Goal: Information Seeking & Learning: Learn about a topic

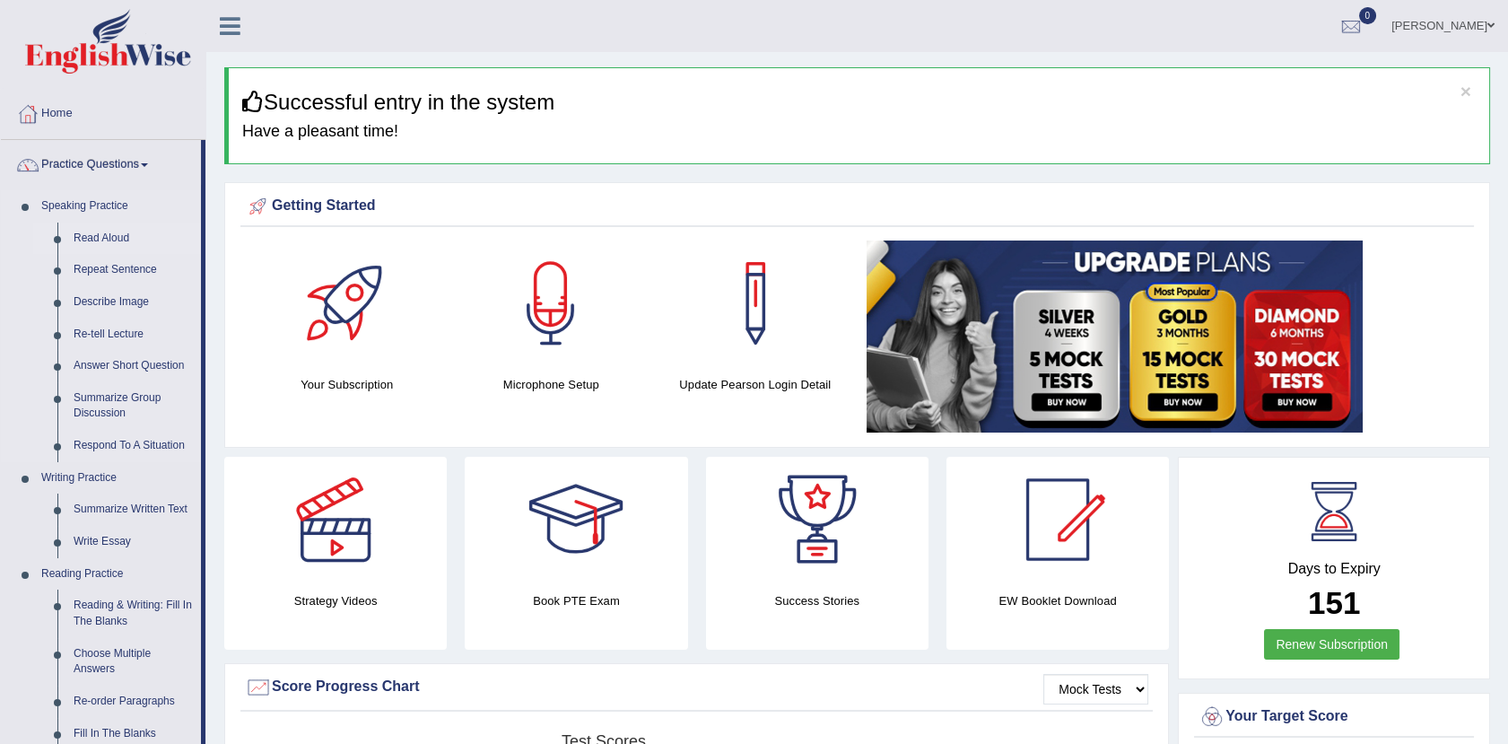
click at [86, 222] on link "Read Aloud" at bounding box center [132, 238] width 135 height 32
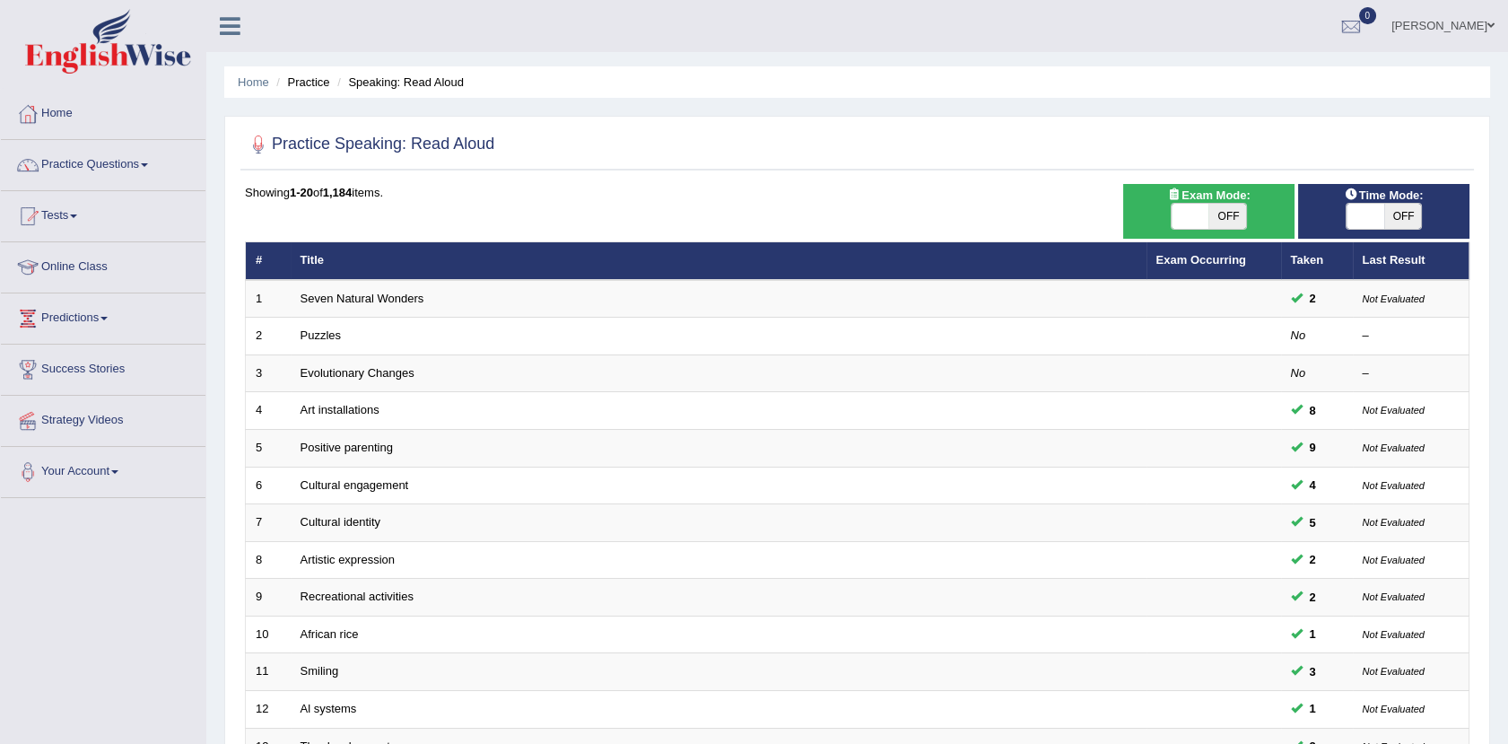
click at [1370, 210] on span at bounding box center [1365, 216] width 38 height 25
checkbox input "true"
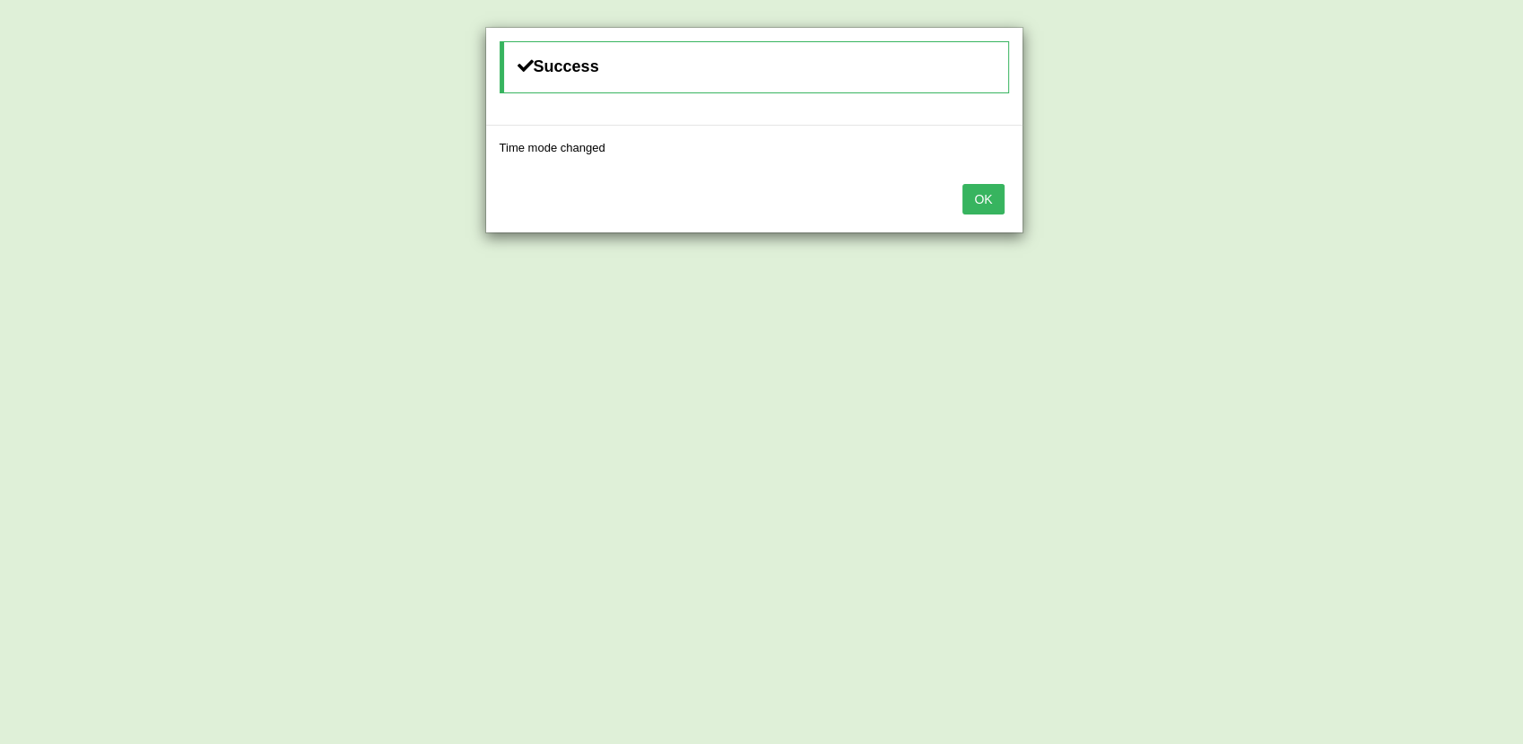
click at [980, 192] on button "OK" at bounding box center [982, 199] width 41 height 30
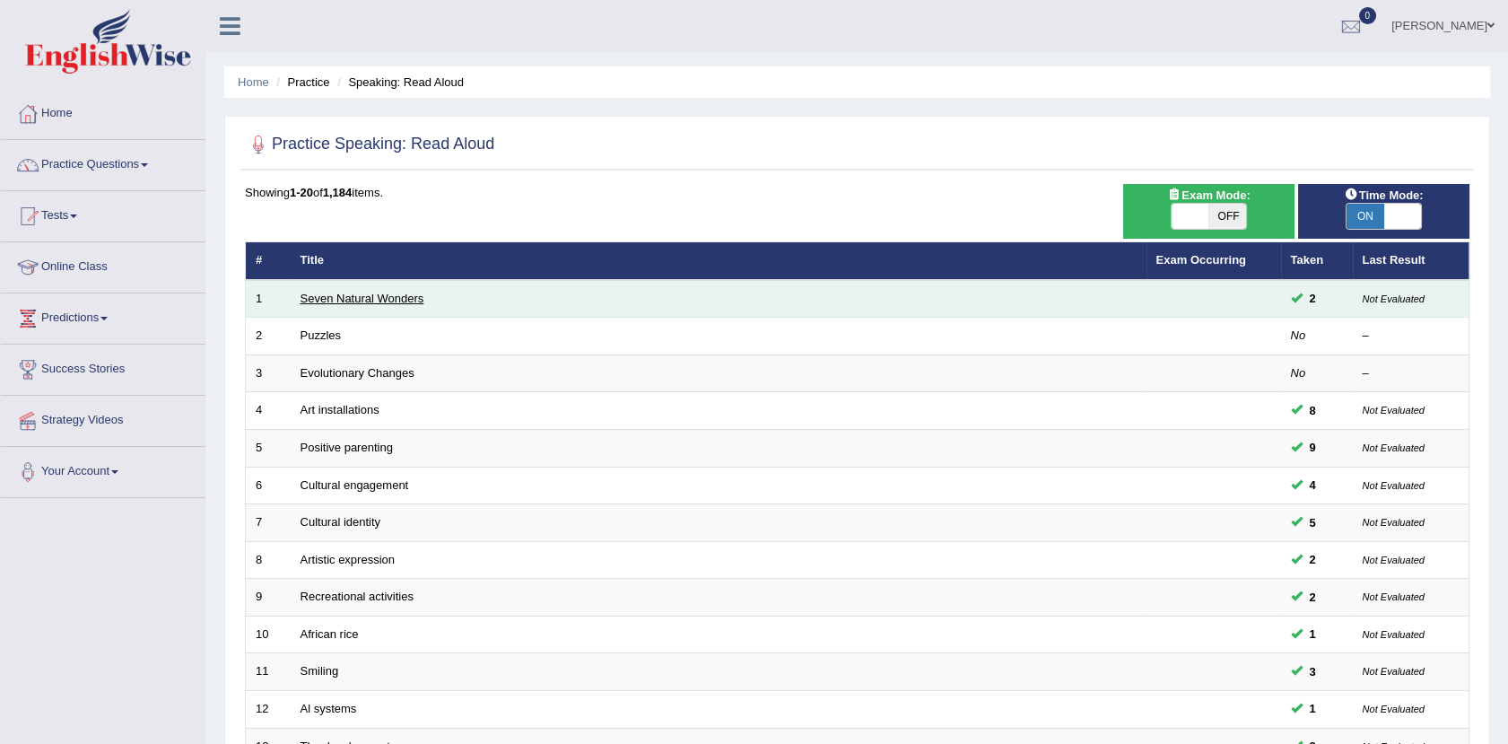
click at [323, 293] on link "Seven Natural Wonders" at bounding box center [362, 297] width 124 height 13
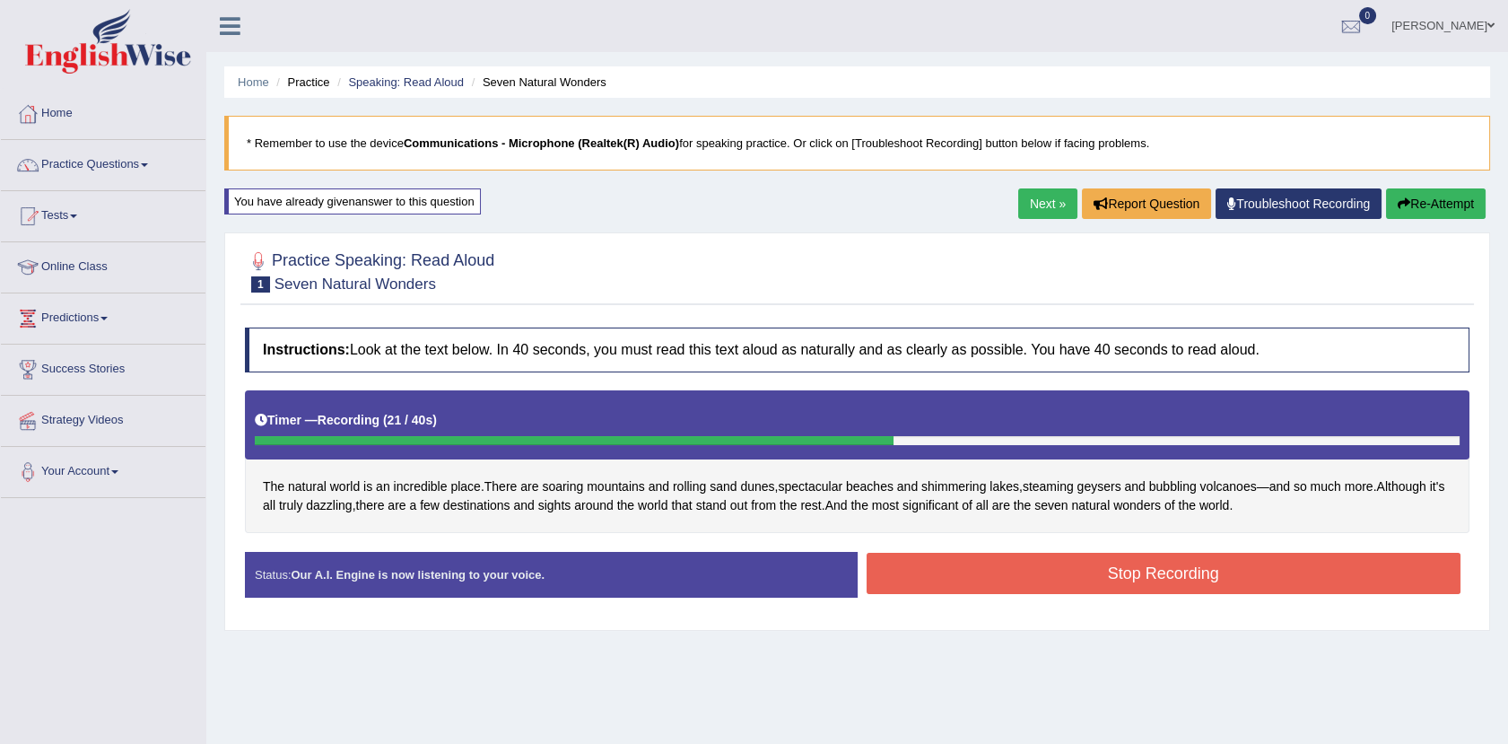
click at [1181, 568] on button "Stop Recording" at bounding box center [1163, 572] width 595 height 41
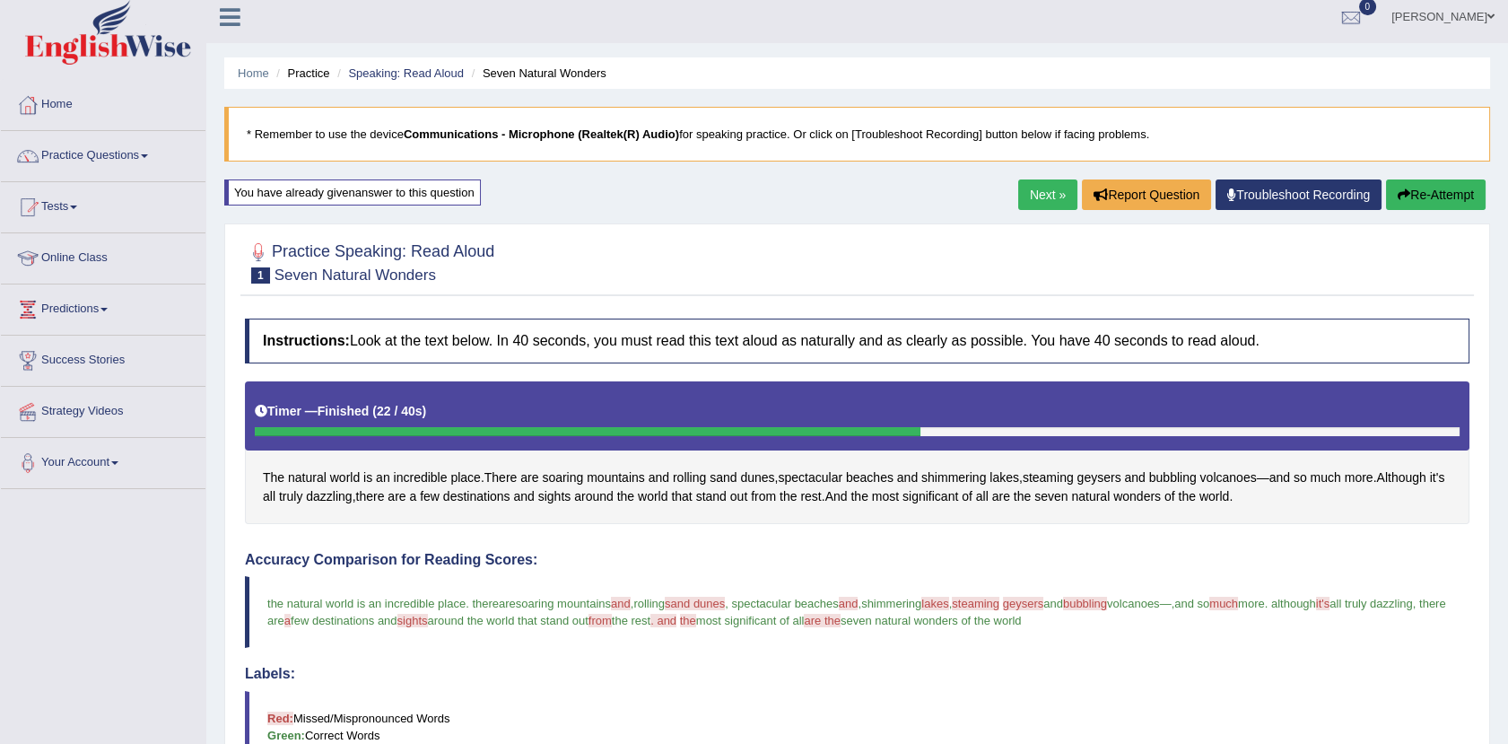
scroll to position [4, 0]
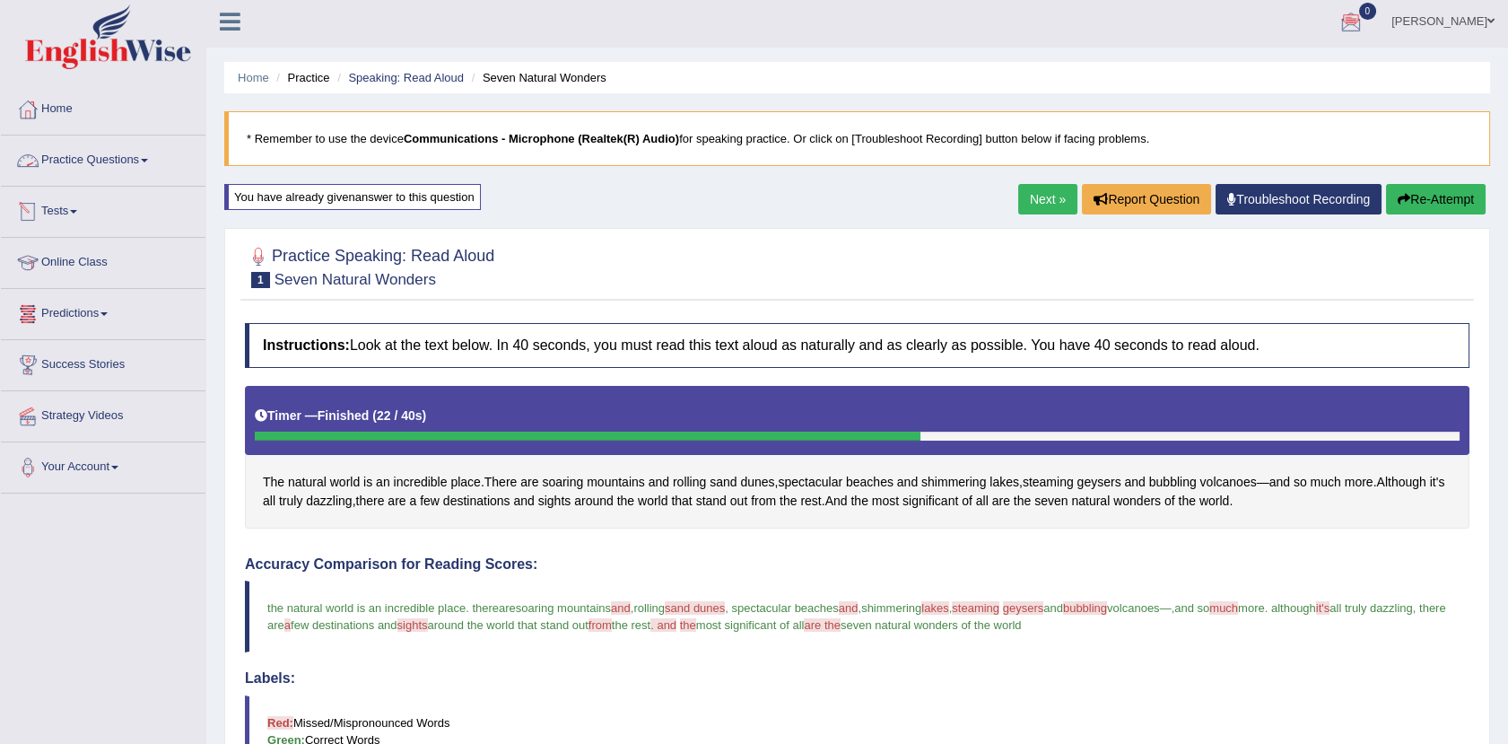
click at [121, 150] on link "Practice Questions" at bounding box center [103, 157] width 204 height 45
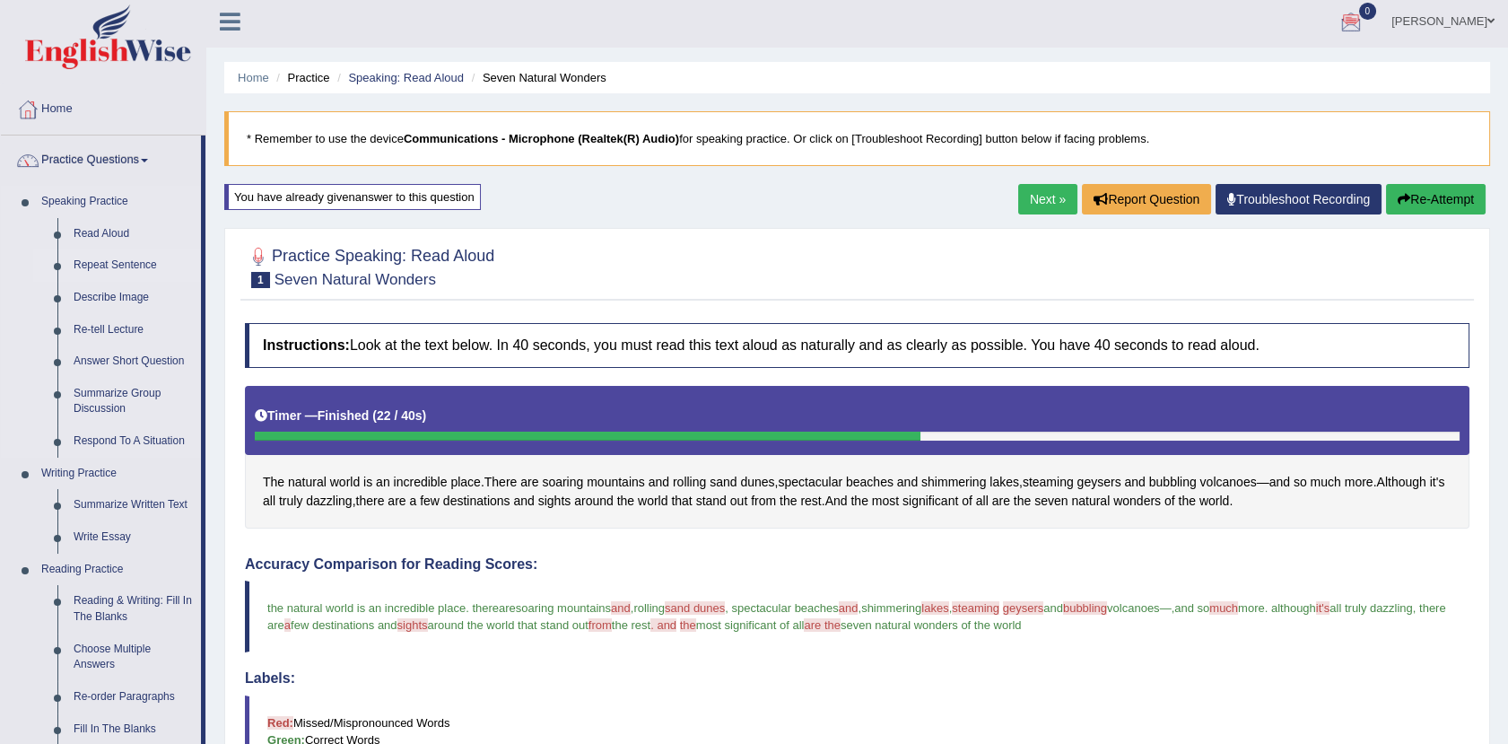
click at [111, 260] on link "Repeat Sentence" at bounding box center [132, 265] width 135 height 32
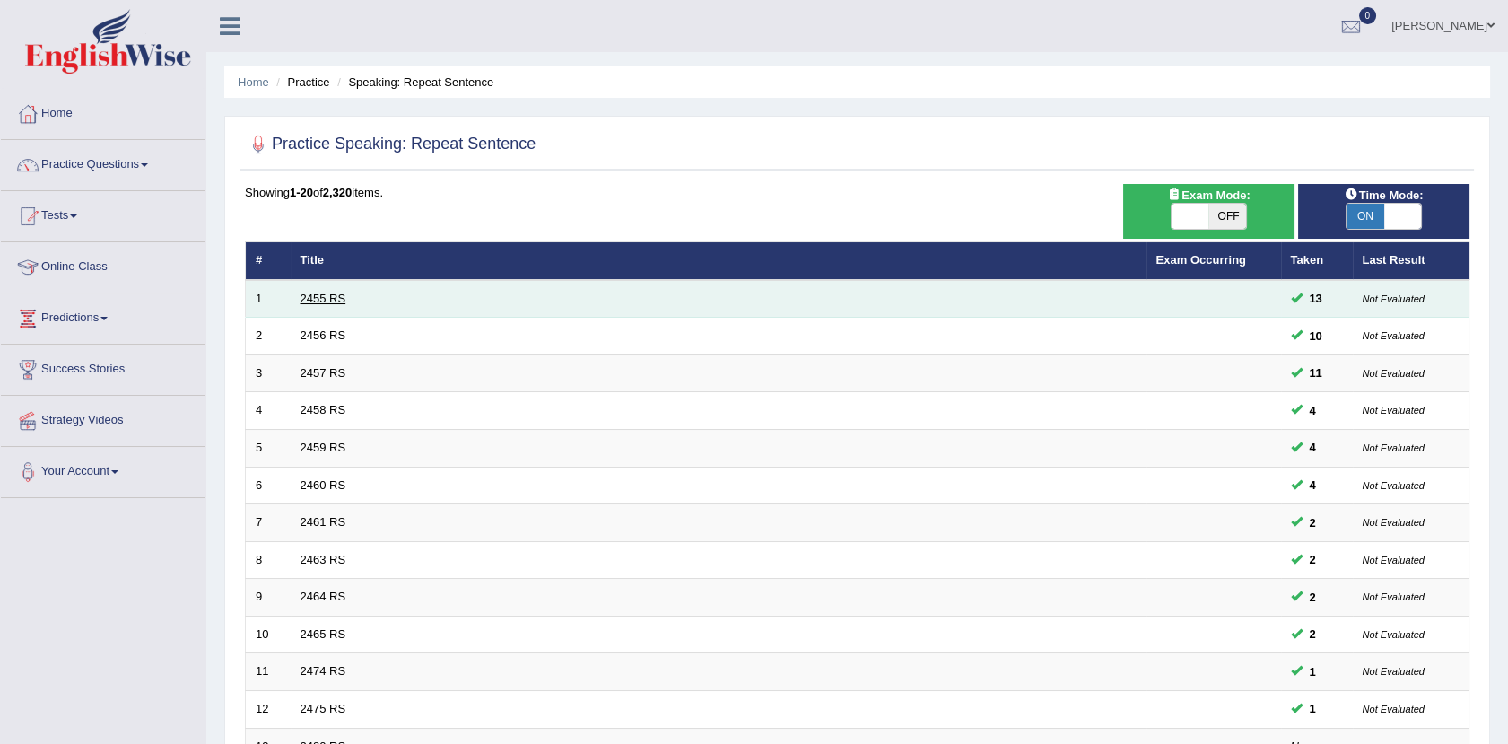
click at [301, 298] on link "2455 RS" at bounding box center [323, 297] width 46 height 13
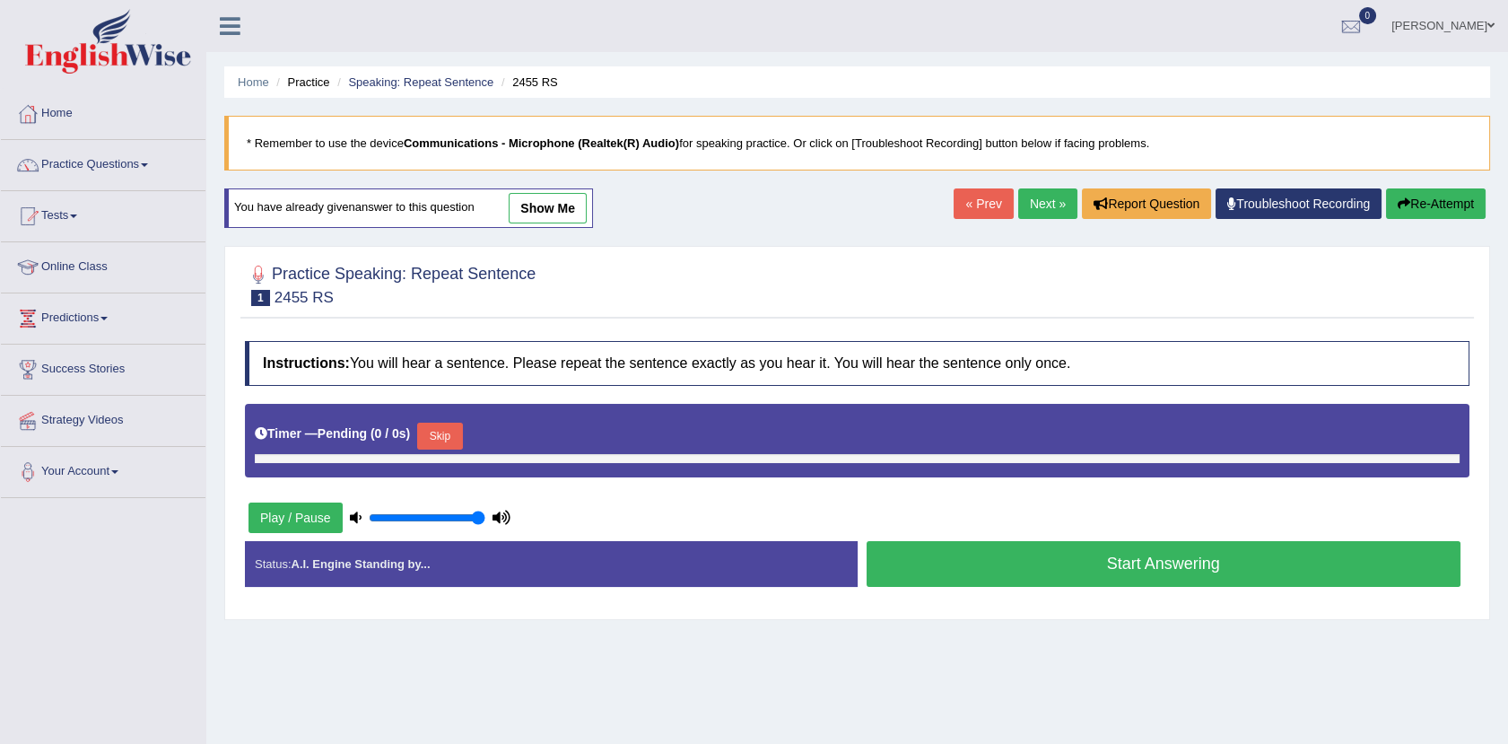
click at [1409, 205] on button "Re-Attempt" at bounding box center [1436, 203] width 100 height 30
click at [1068, 206] on link "Next »" at bounding box center [1047, 203] width 59 height 30
click at [1033, 202] on link "Next »" at bounding box center [1047, 203] width 59 height 30
click at [435, 74] on li "Speaking: Repeat Sentence" at bounding box center [413, 82] width 161 height 17
click at [438, 79] on link "Speaking: Repeat Sentence" at bounding box center [420, 81] width 145 height 13
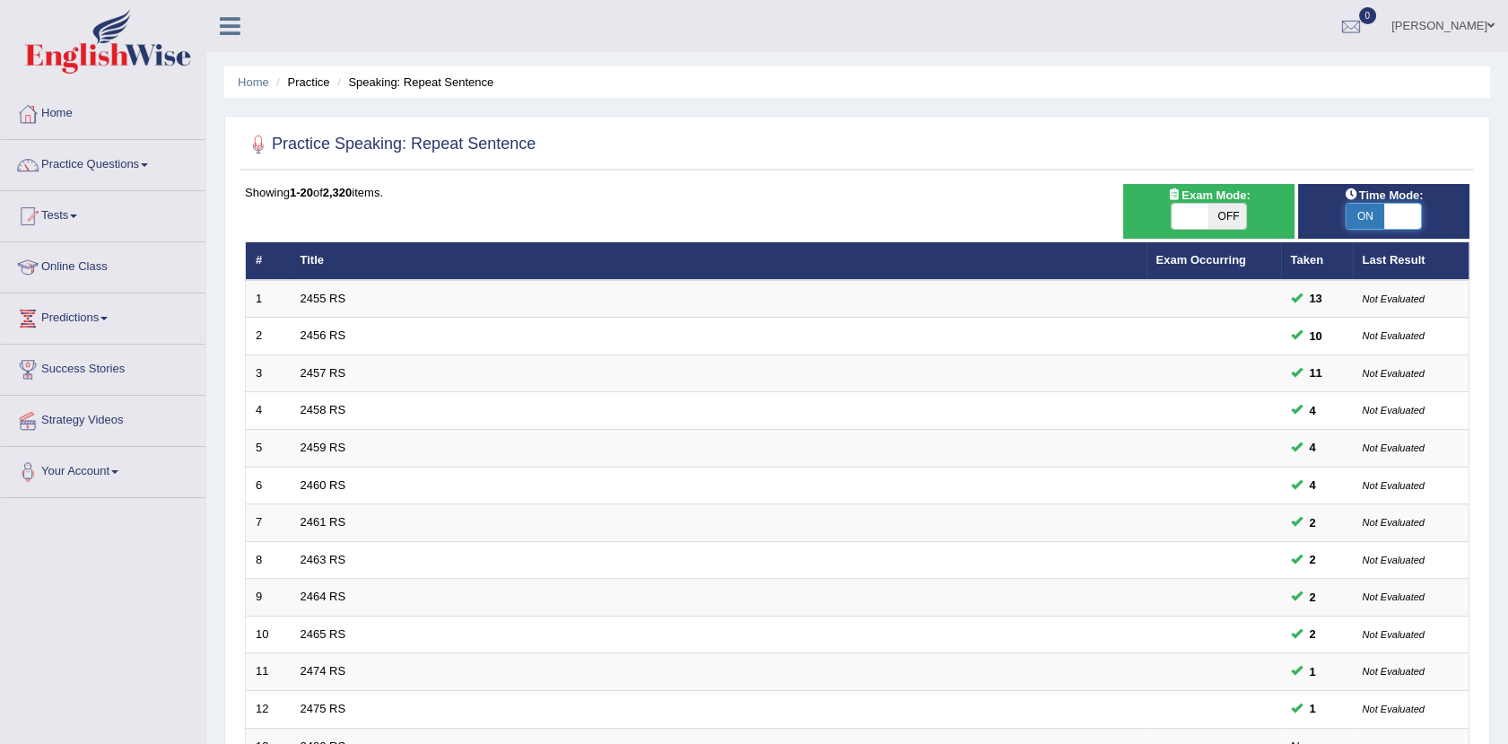
click at [1390, 213] on span at bounding box center [1403, 216] width 38 height 25
checkbox input "false"
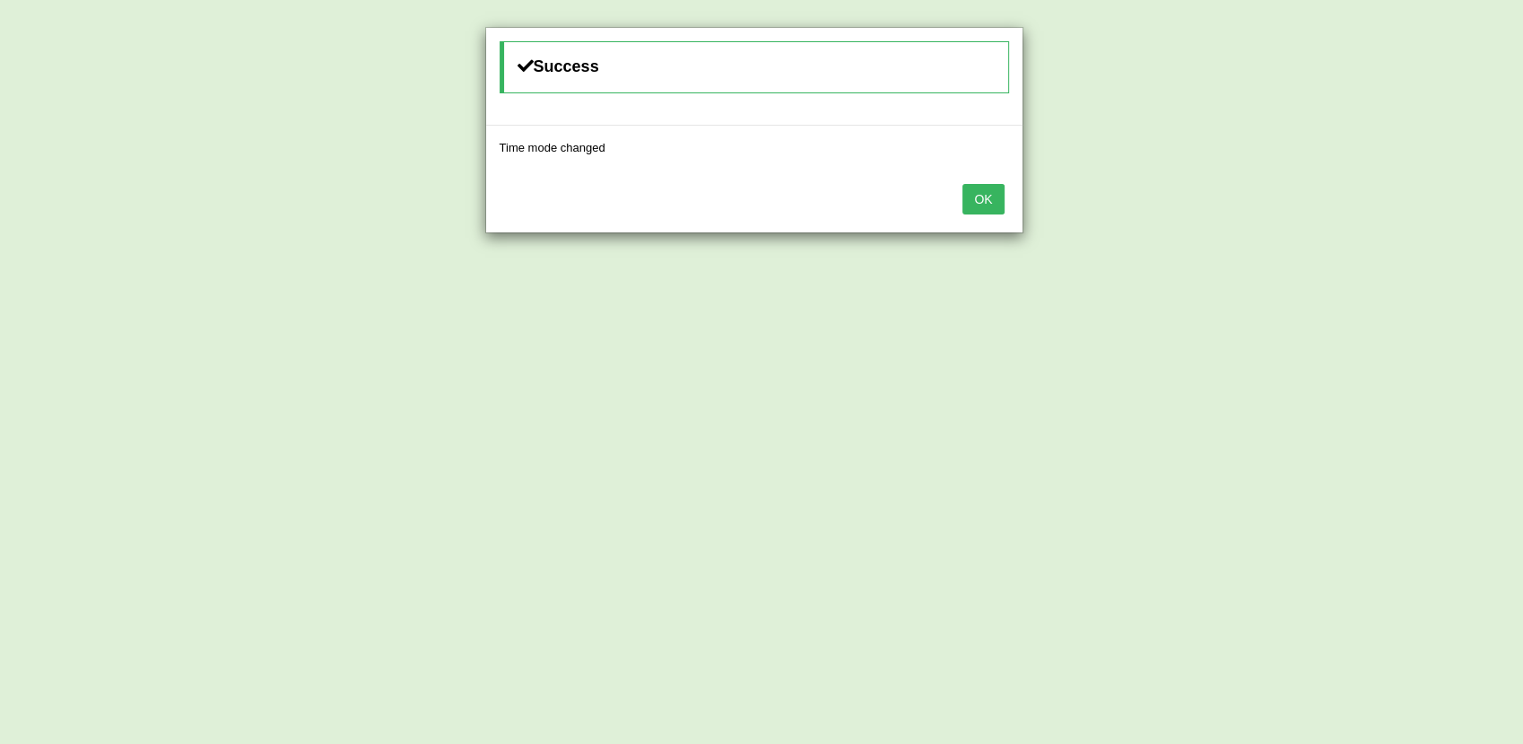
click at [990, 203] on button "OK" at bounding box center [982, 199] width 41 height 30
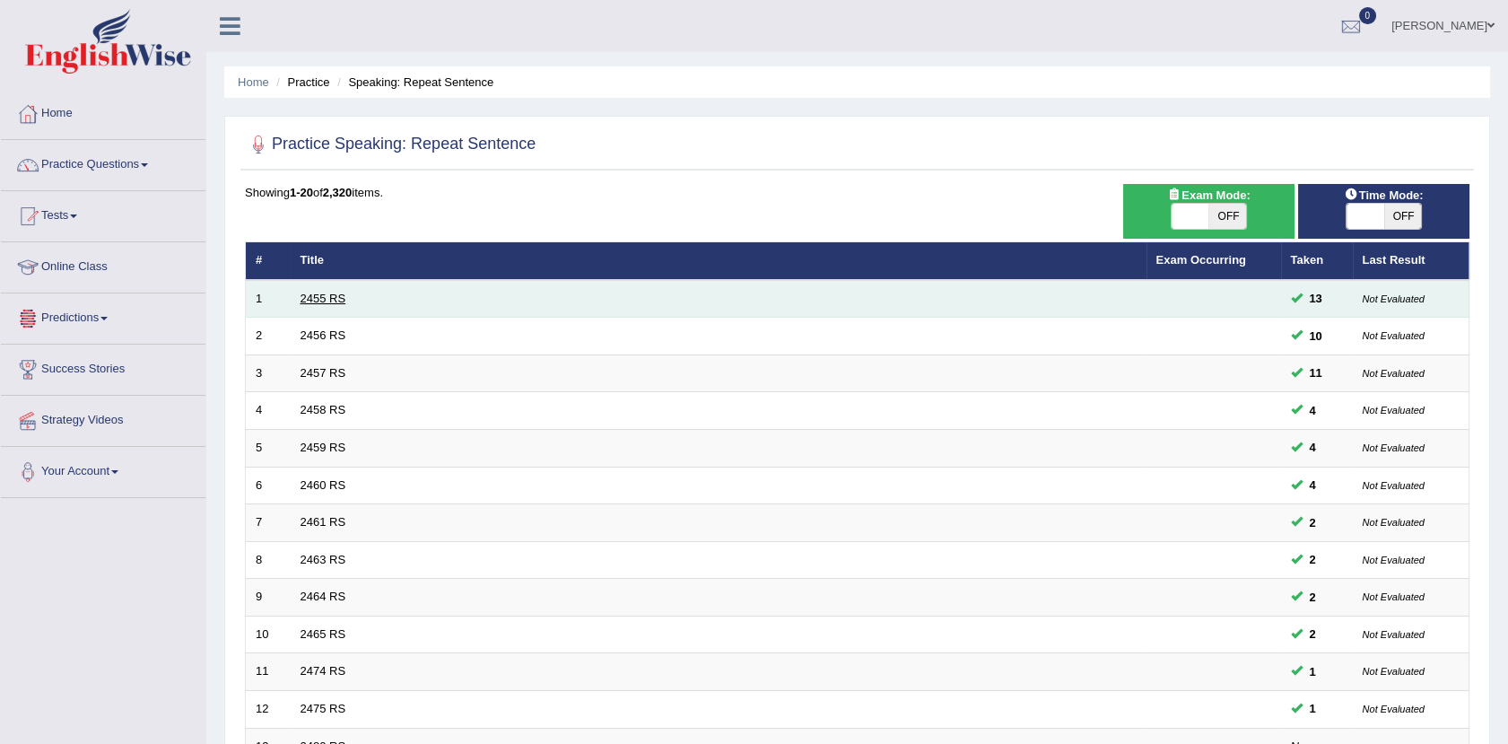
click at [309, 293] on link "2455 RS" at bounding box center [323, 297] width 46 height 13
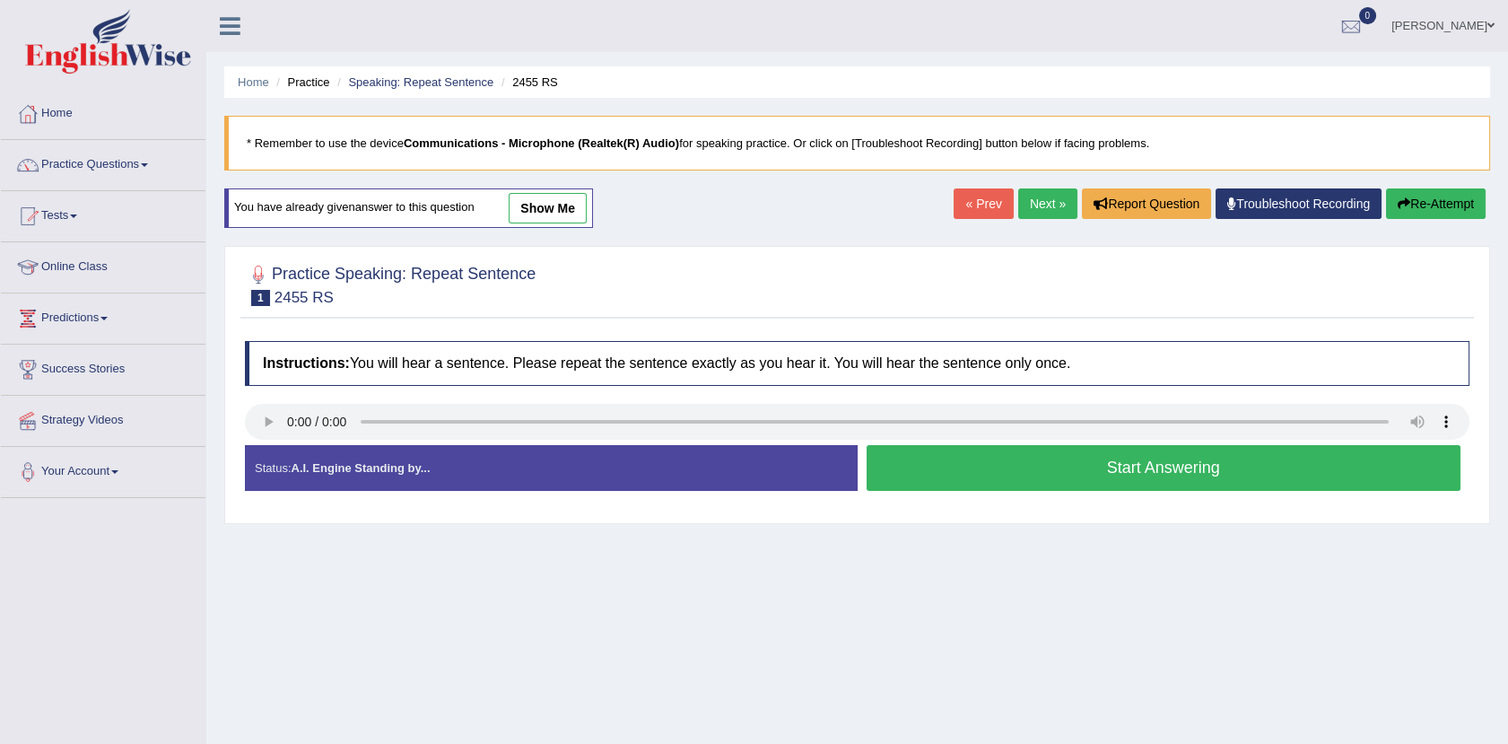
click at [1048, 474] on button "Start Answering" at bounding box center [1163, 468] width 595 height 46
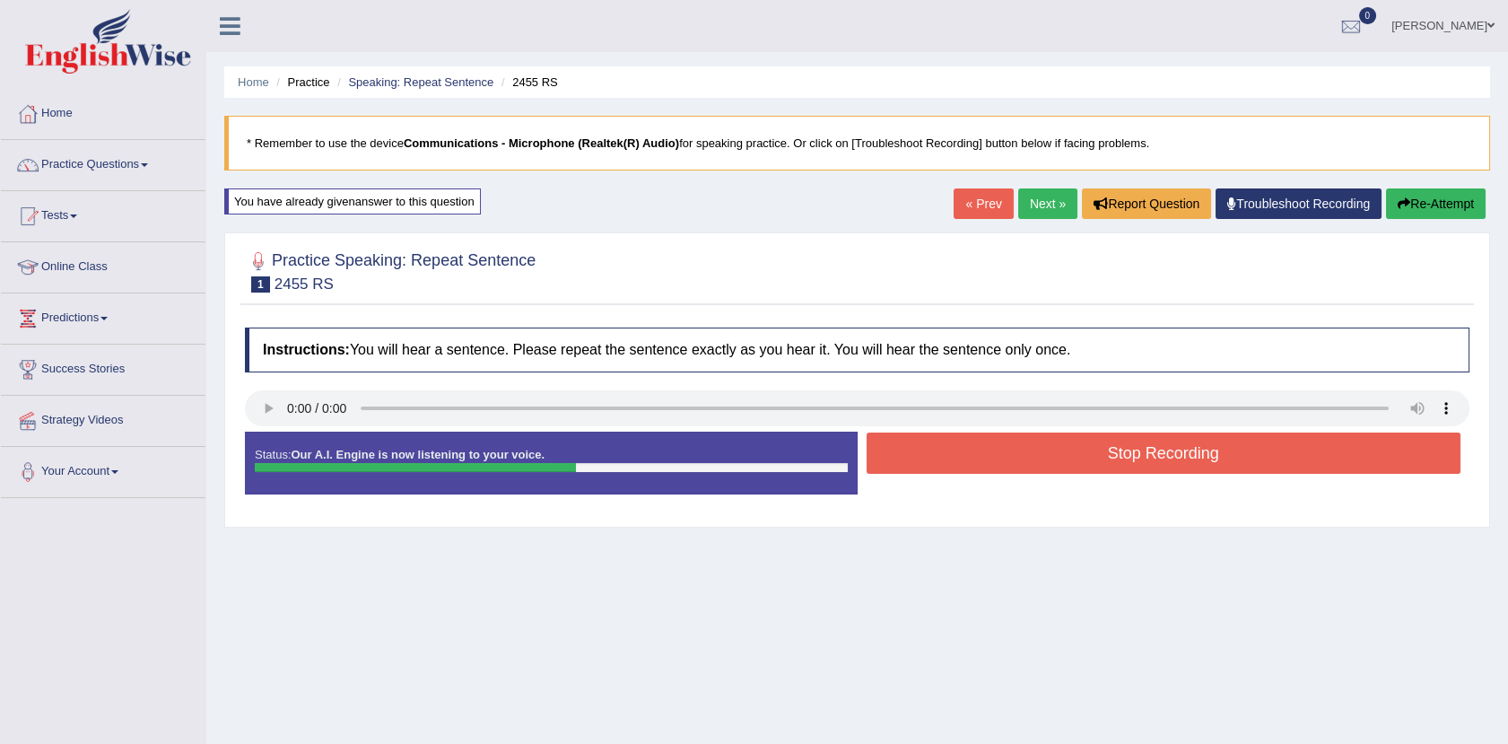
click at [1048, 474] on button "Stop Recording" at bounding box center [1163, 452] width 595 height 41
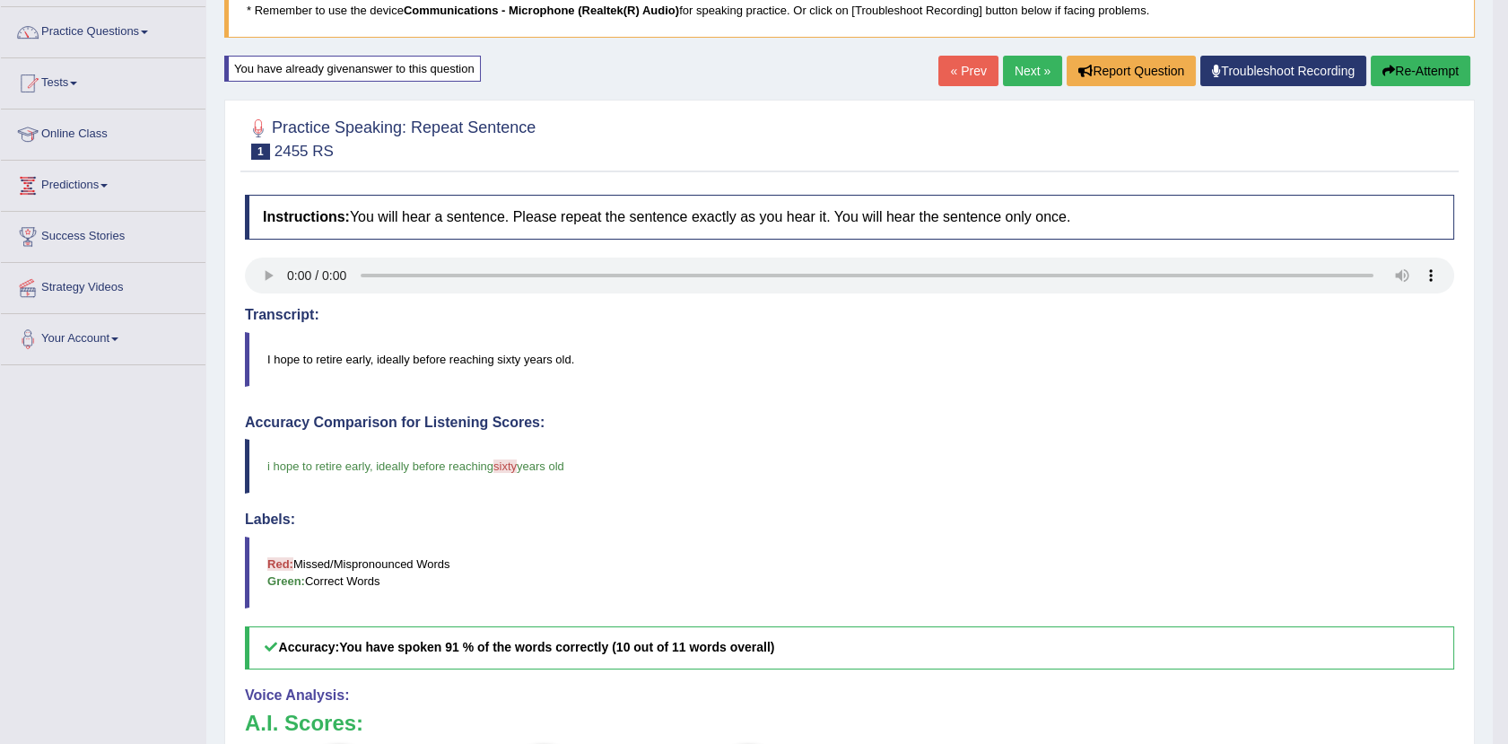
scroll to position [127, 0]
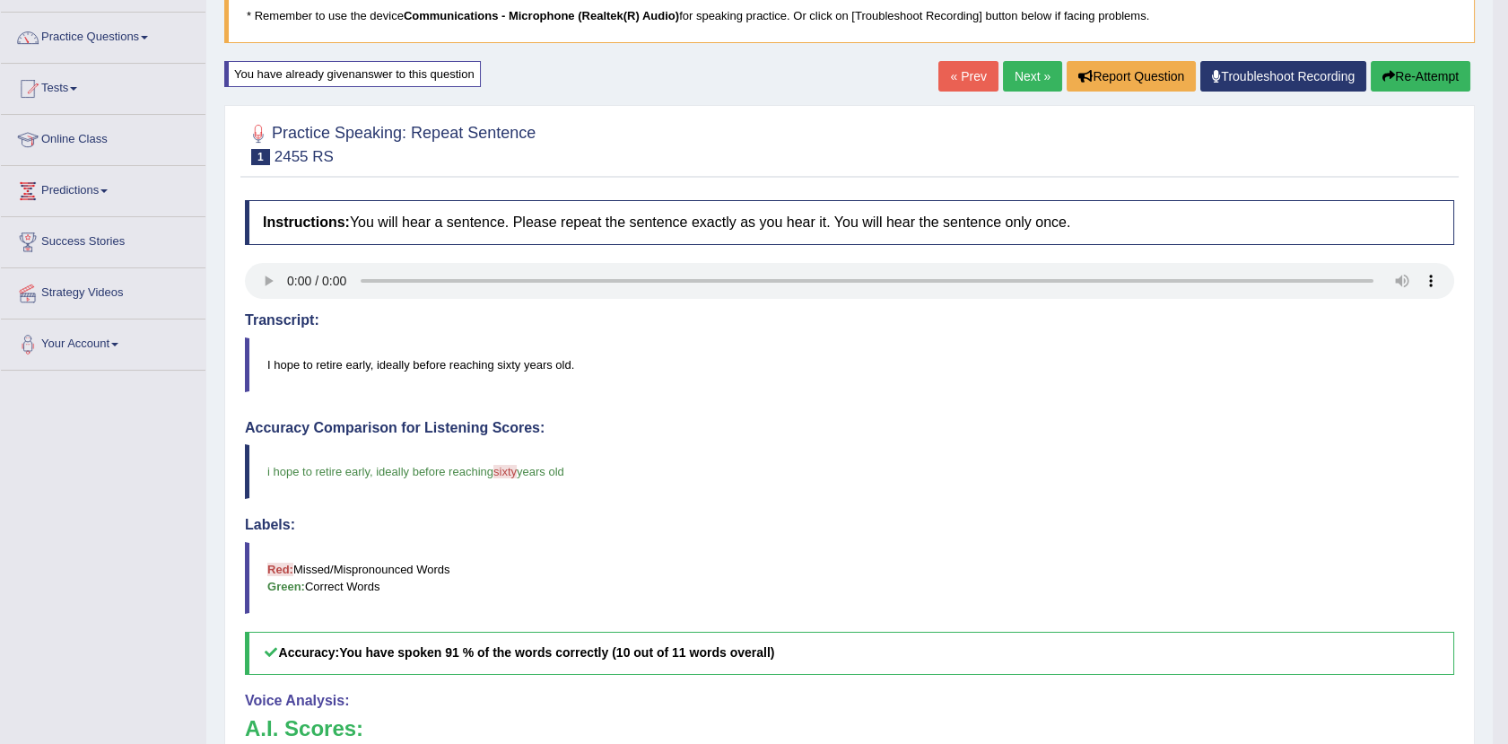
click at [1028, 63] on link "Next »" at bounding box center [1032, 76] width 59 height 30
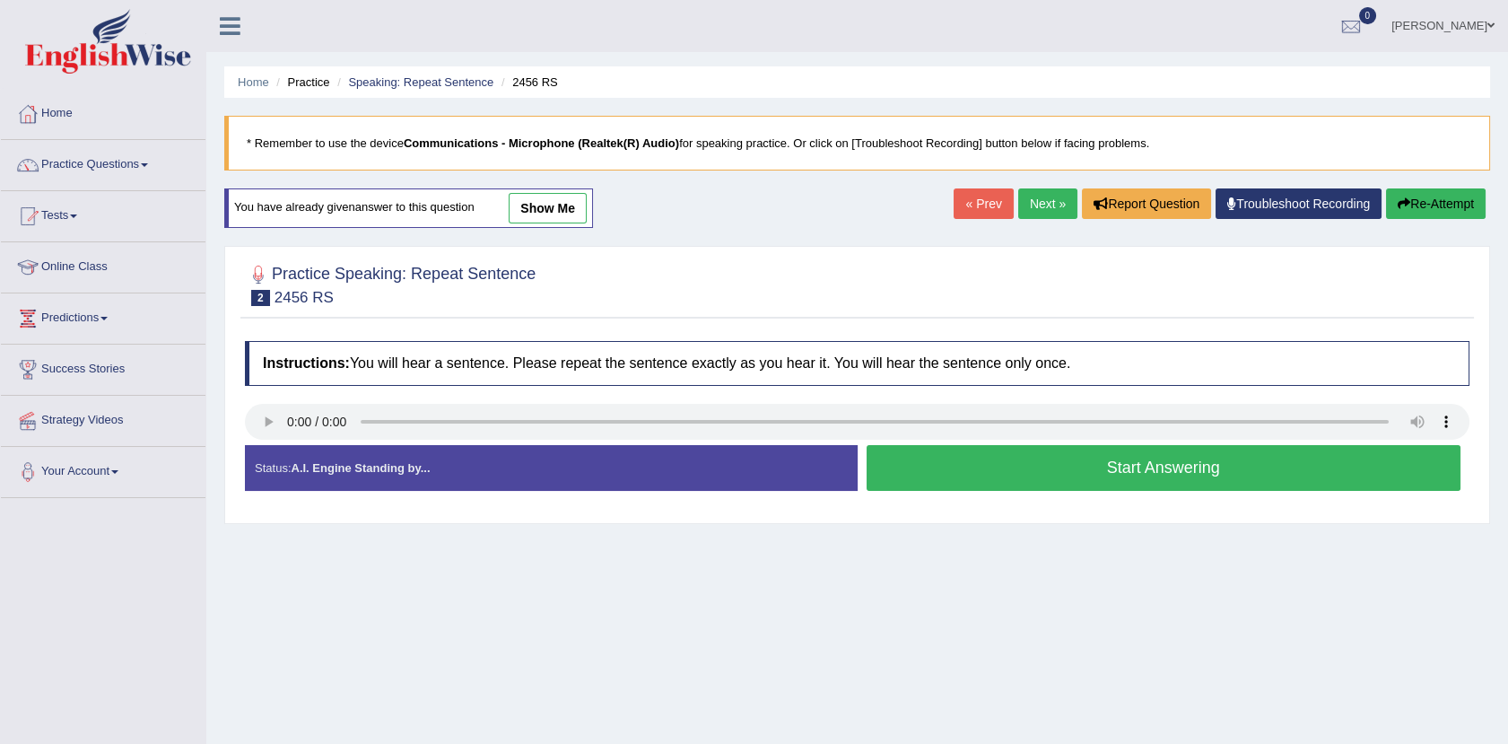
click at [977, 465] on button "Start Answering" at bounding box center [1163, 468] width 595 height 46
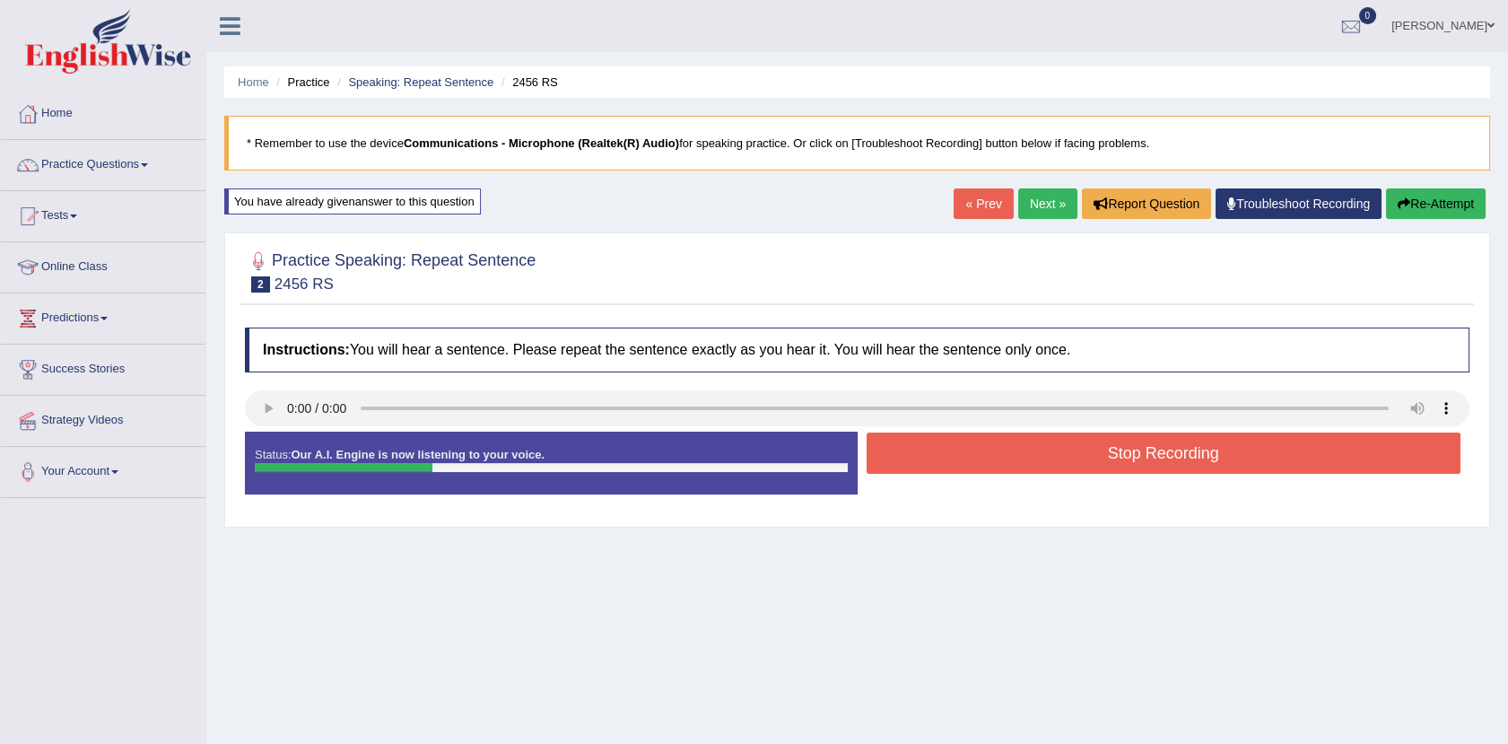
click at [977, 465] on button "Stop Recording" at bounding box center [1163, 452] width 595 height 41
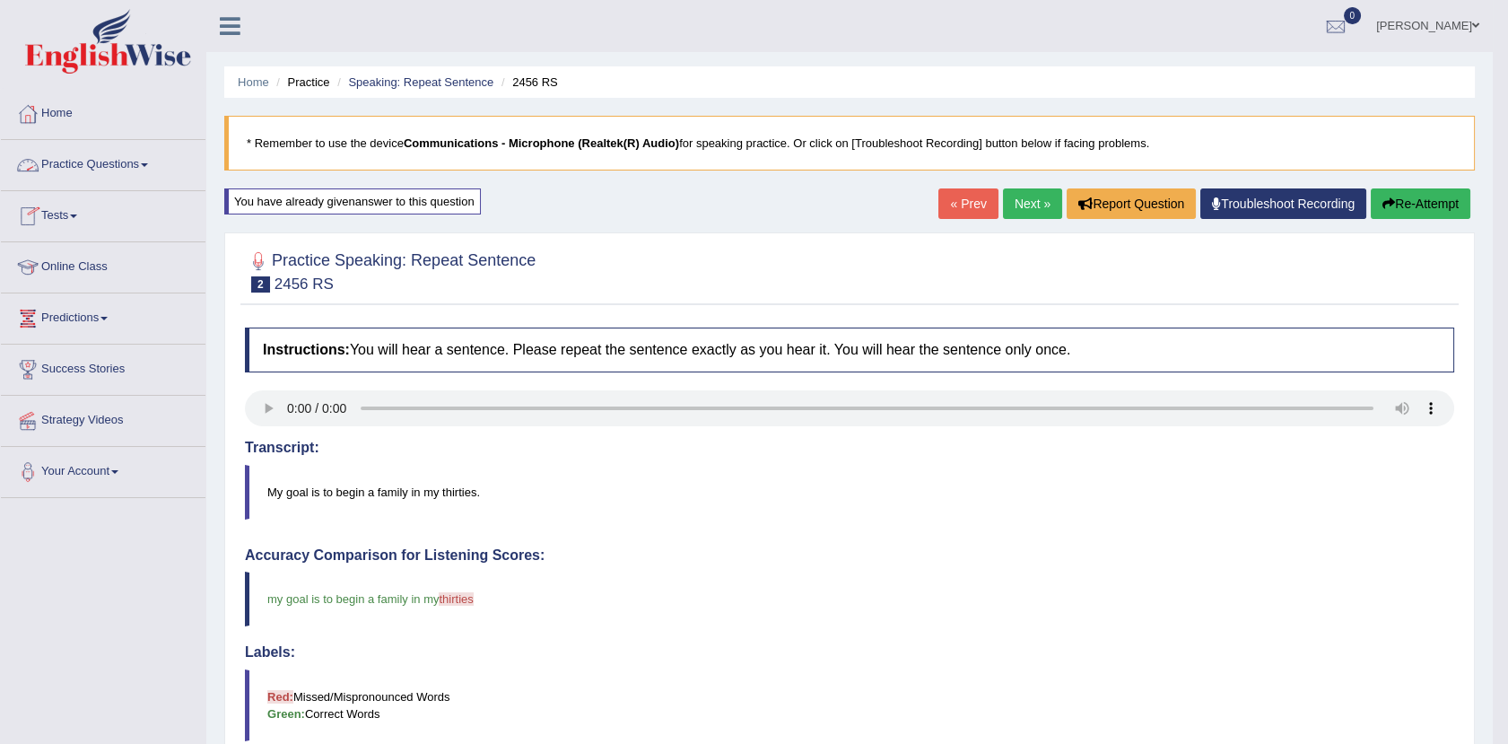
click at [153, 169] on link "Practice Questions" at bounding box center [103, 162] width 204 height 45
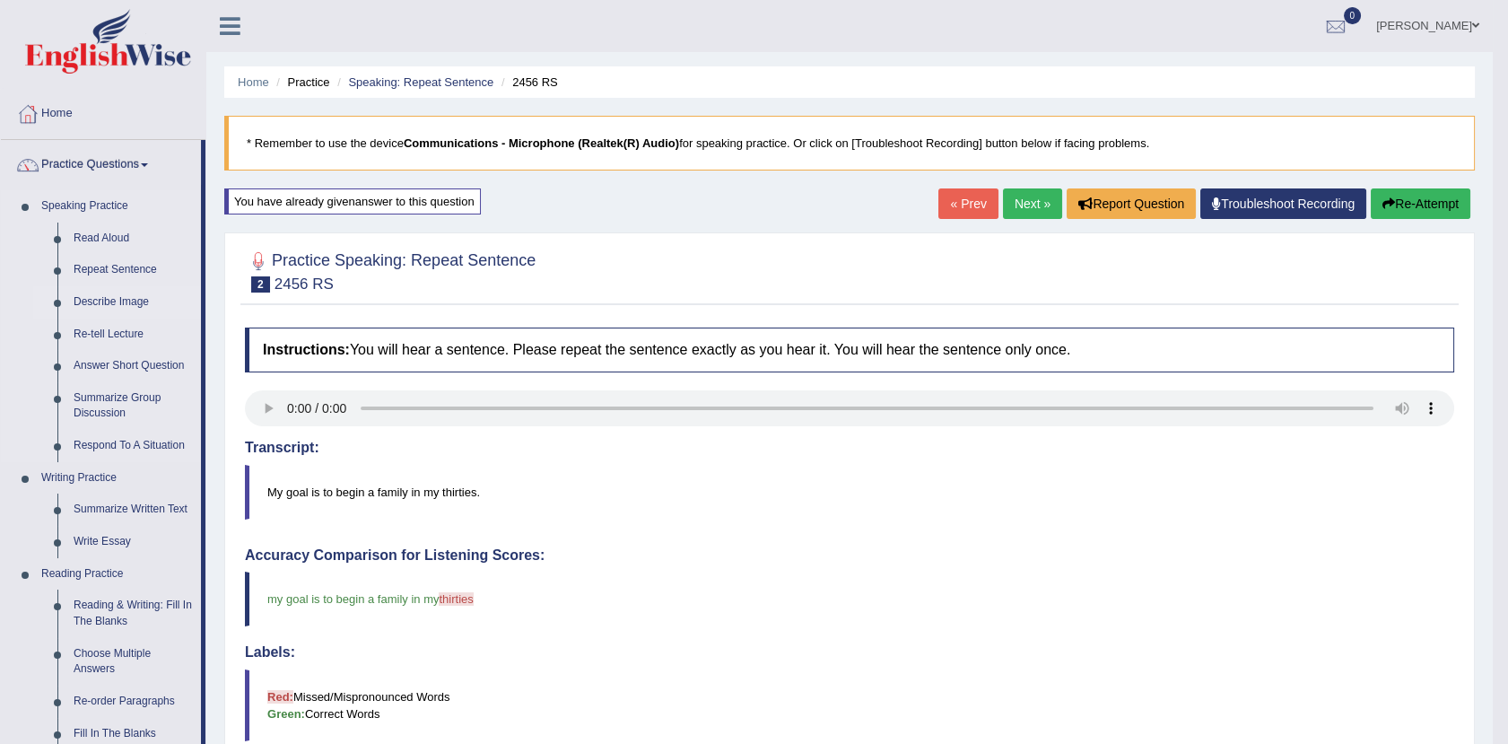
click at [111, 299] on link "Describe Image" at bounding box center [132, 302] width 135 height 32
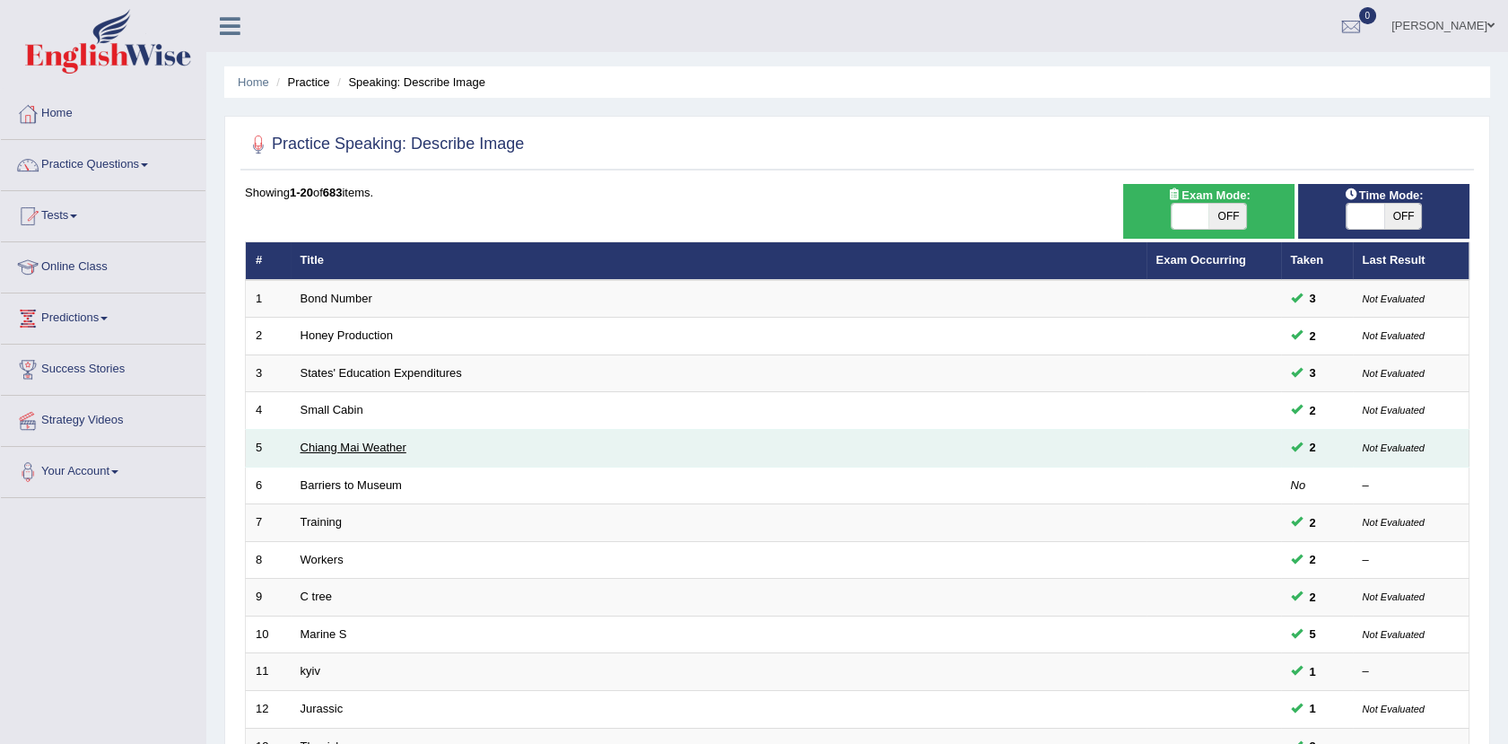
click at [344, 448] on link "Chiang Mai Weather" at bounding box center [353, 446] width 106 height 13
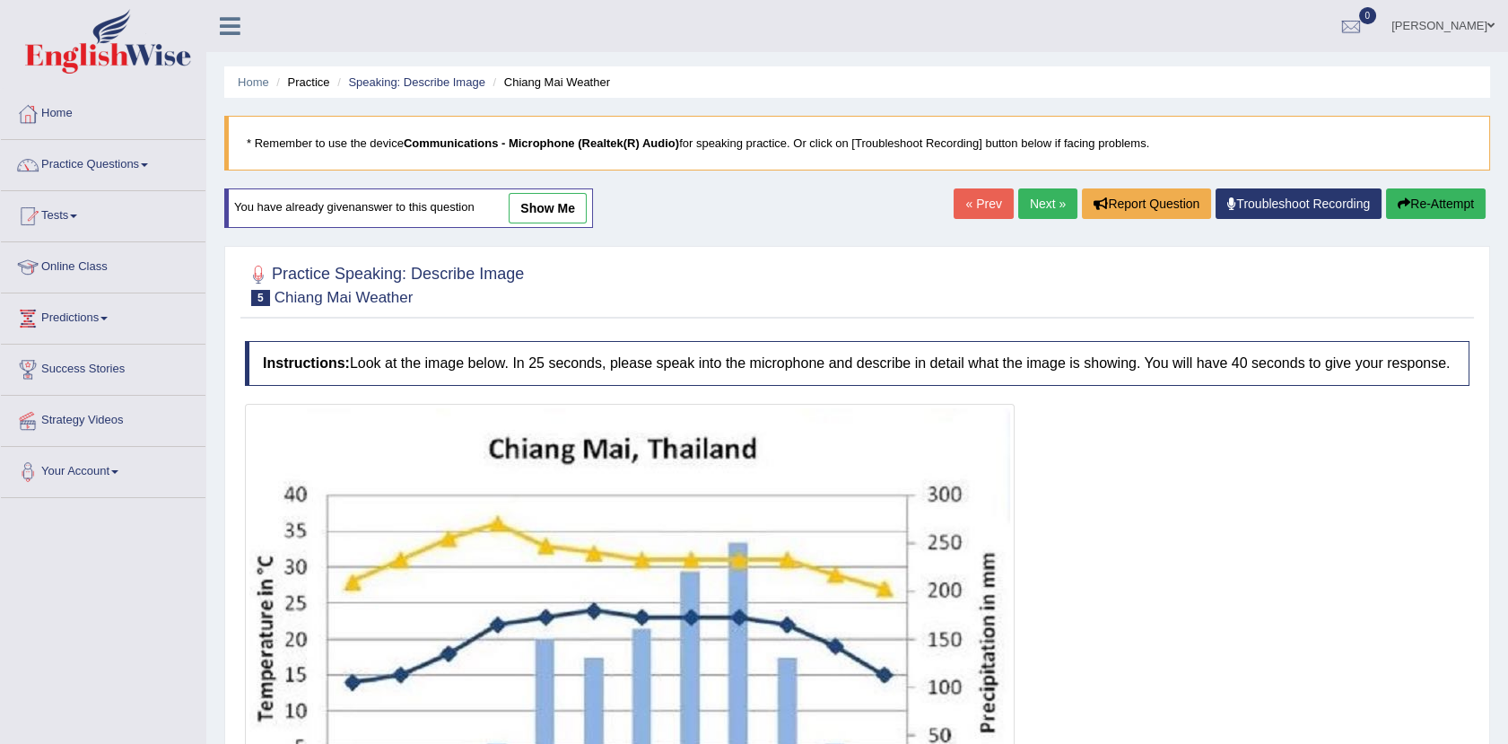
click at [548, 205] on link "show me" at bounding box center [548, 208] width 78 height 30
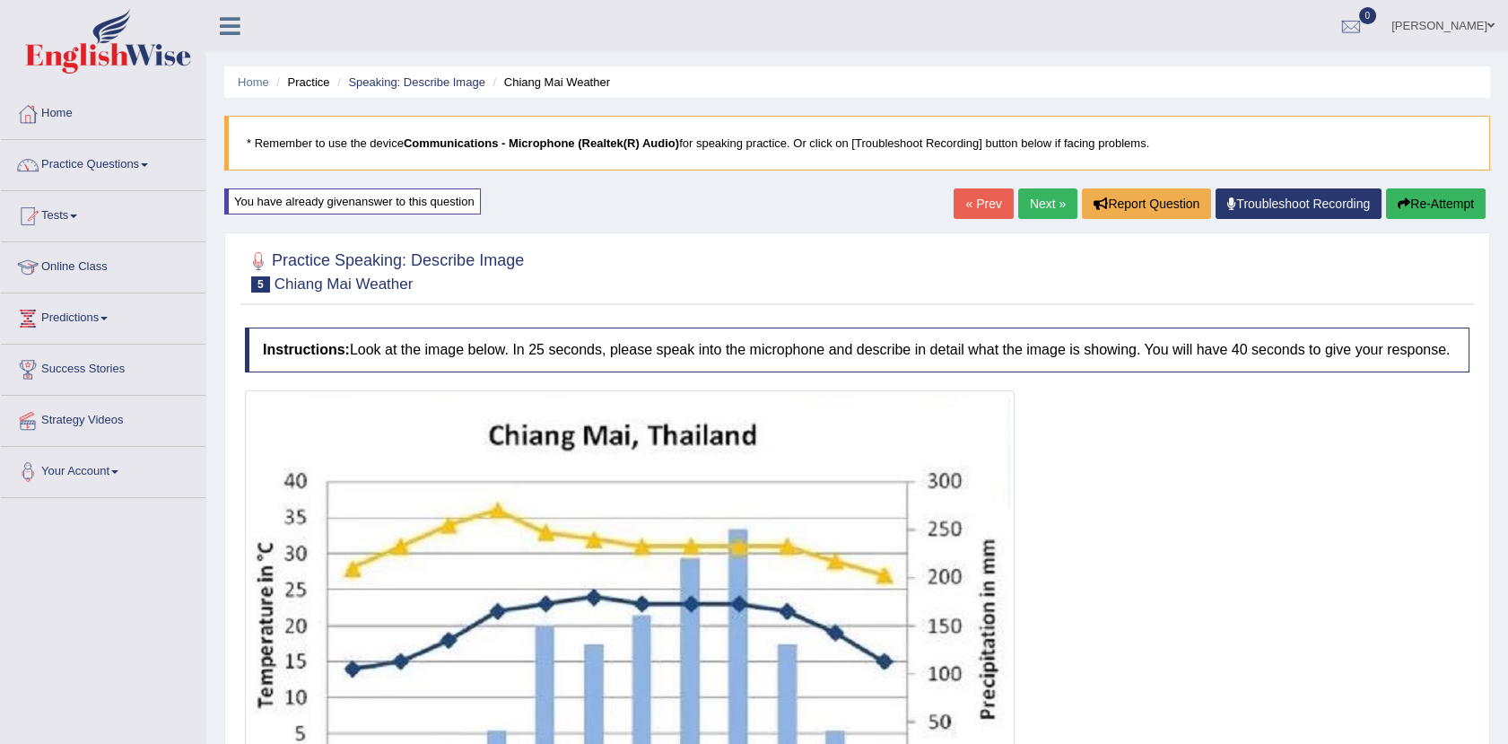
click at [1045, 195] on link "Next »" at bounding box center [1047, 203] width 59 height 30
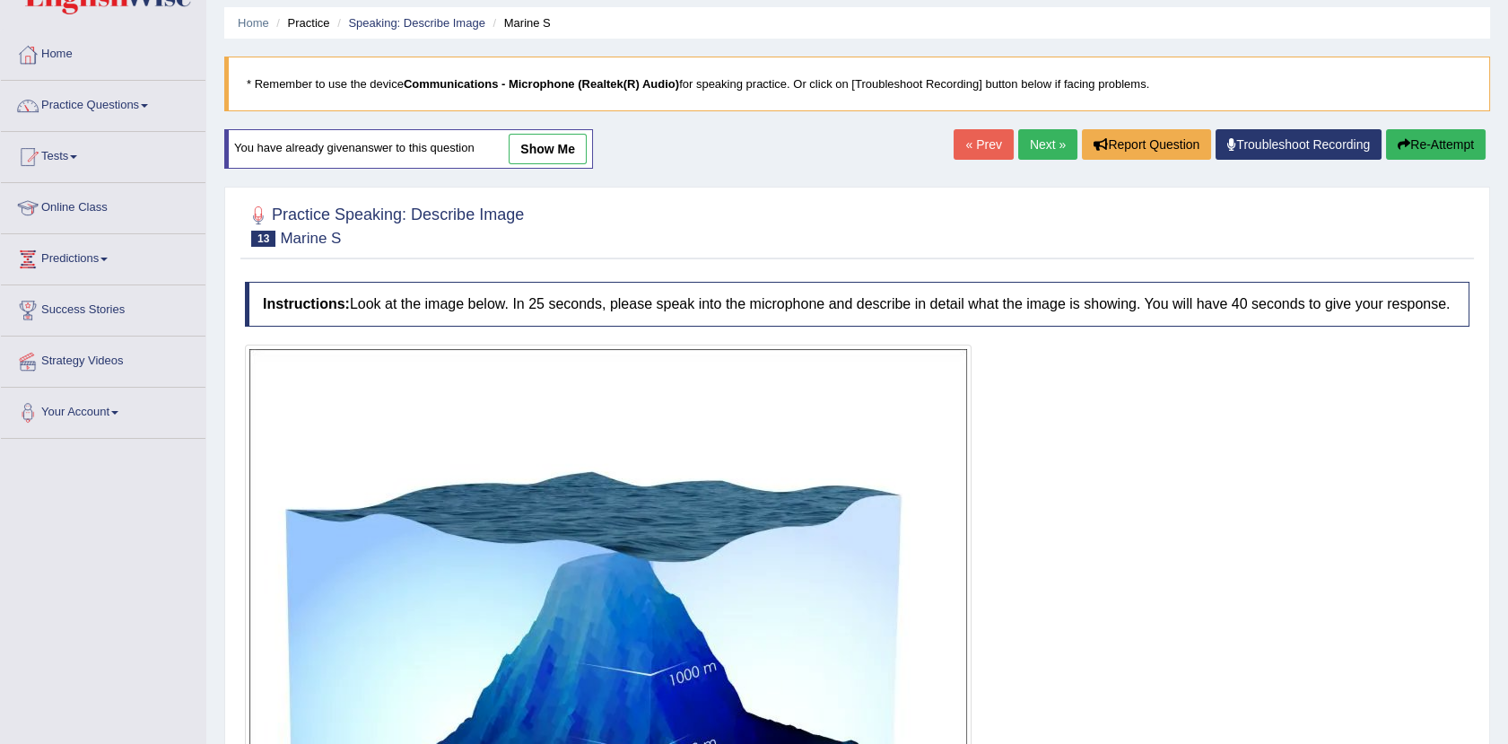
scroll to position [44, 0]
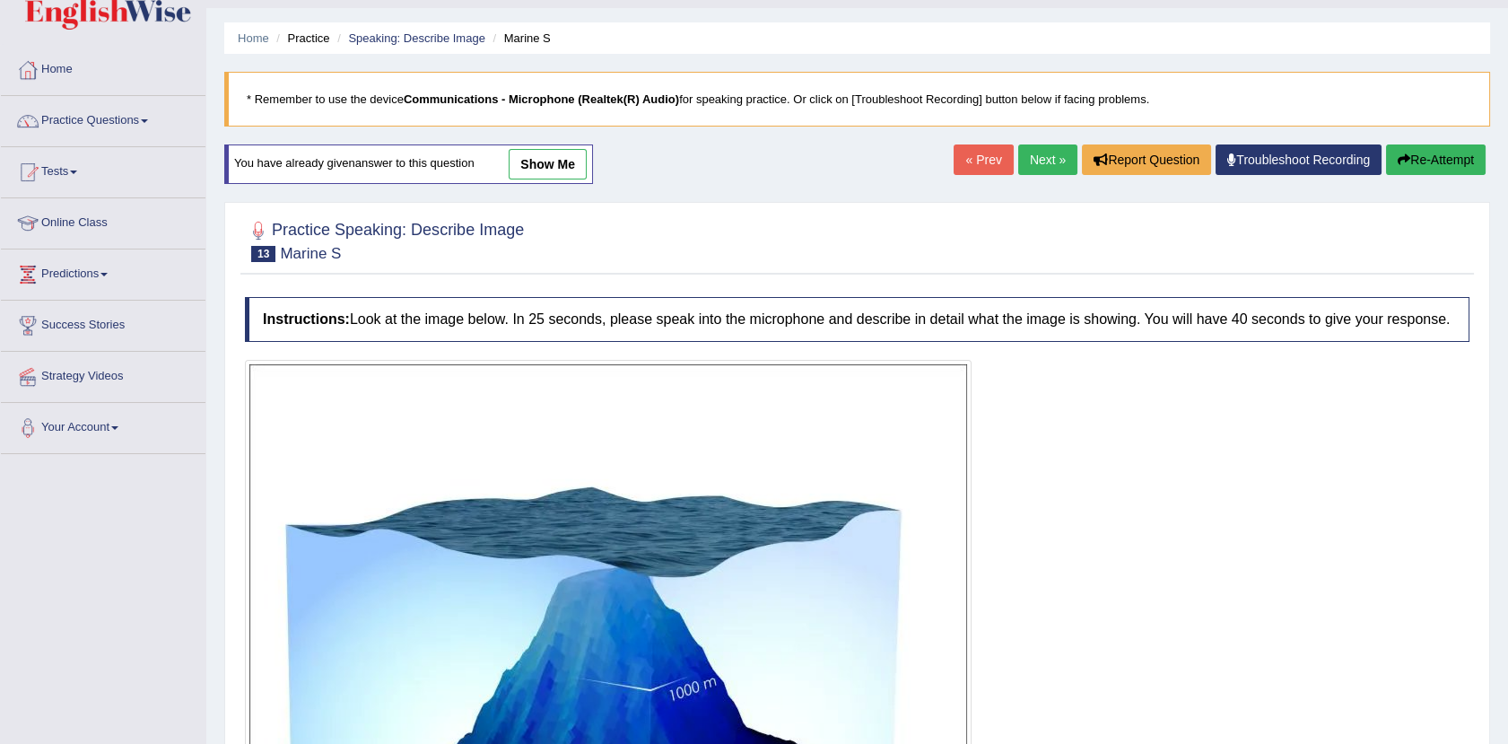
click at [558, 150] on link "show me" at bounding box center [548, 164] width 78 height 30
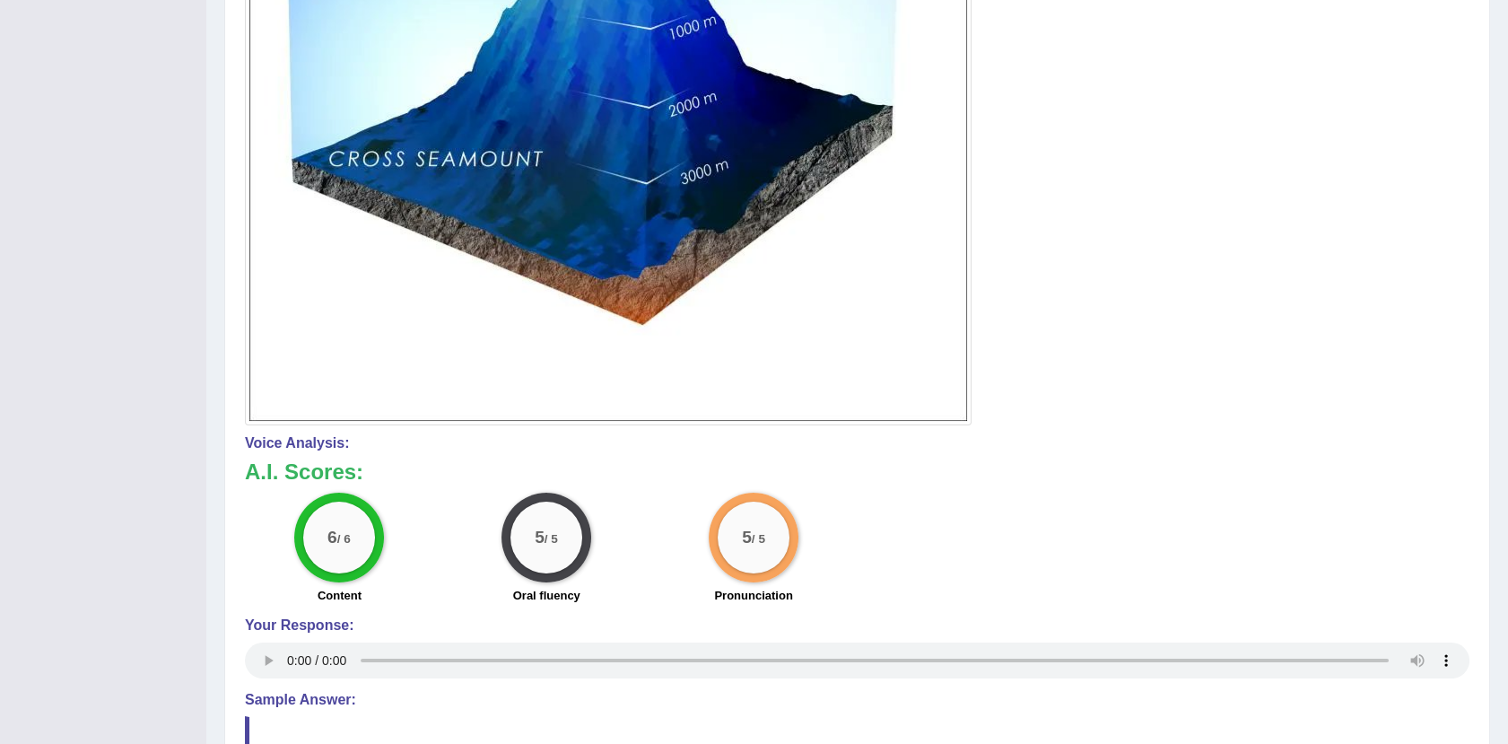
scroll to position [697, 0]
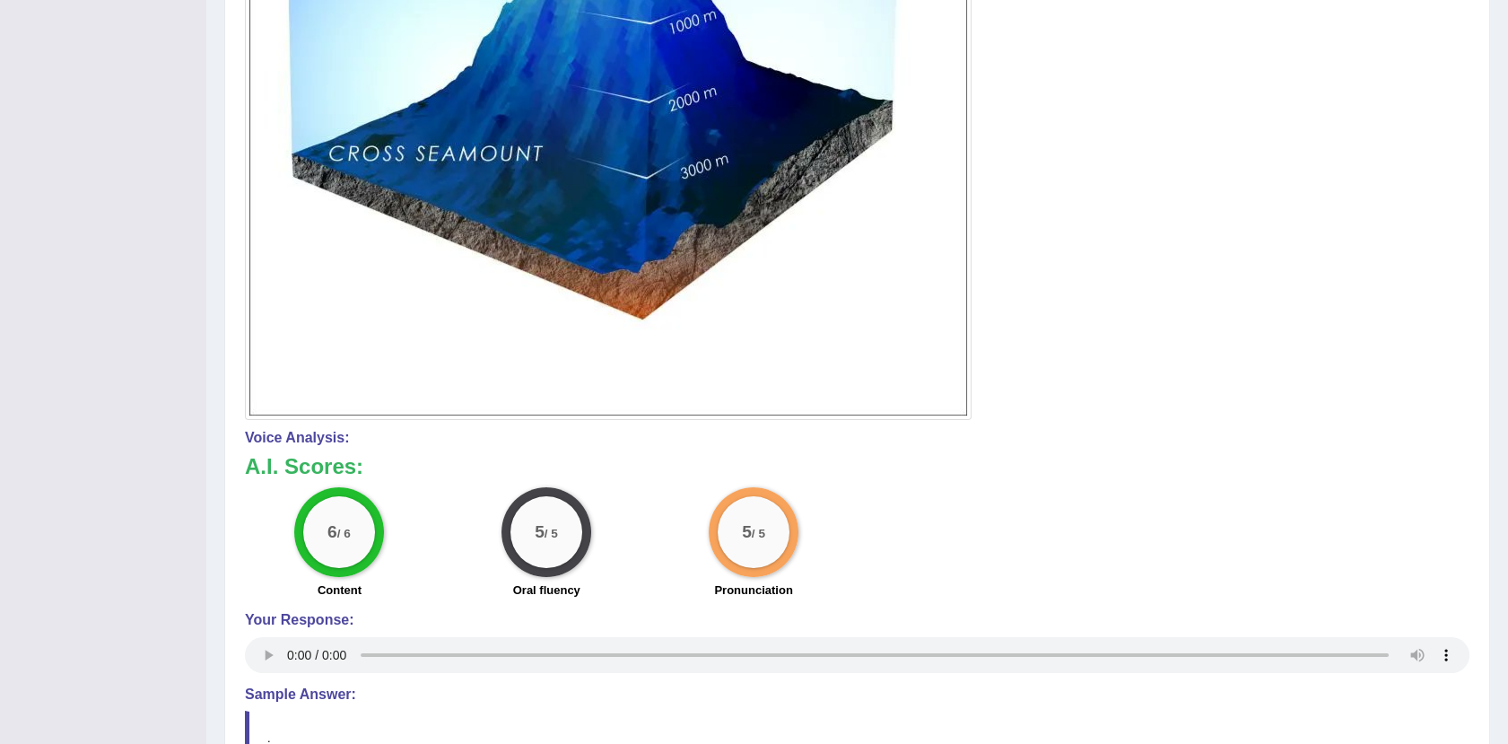
click at [890, 591] on div "6 / 6 Content 5 / 5 Oral fluency 5 / 5 Pronunciation" at bounding box center [857, 545] width 1242 height 116
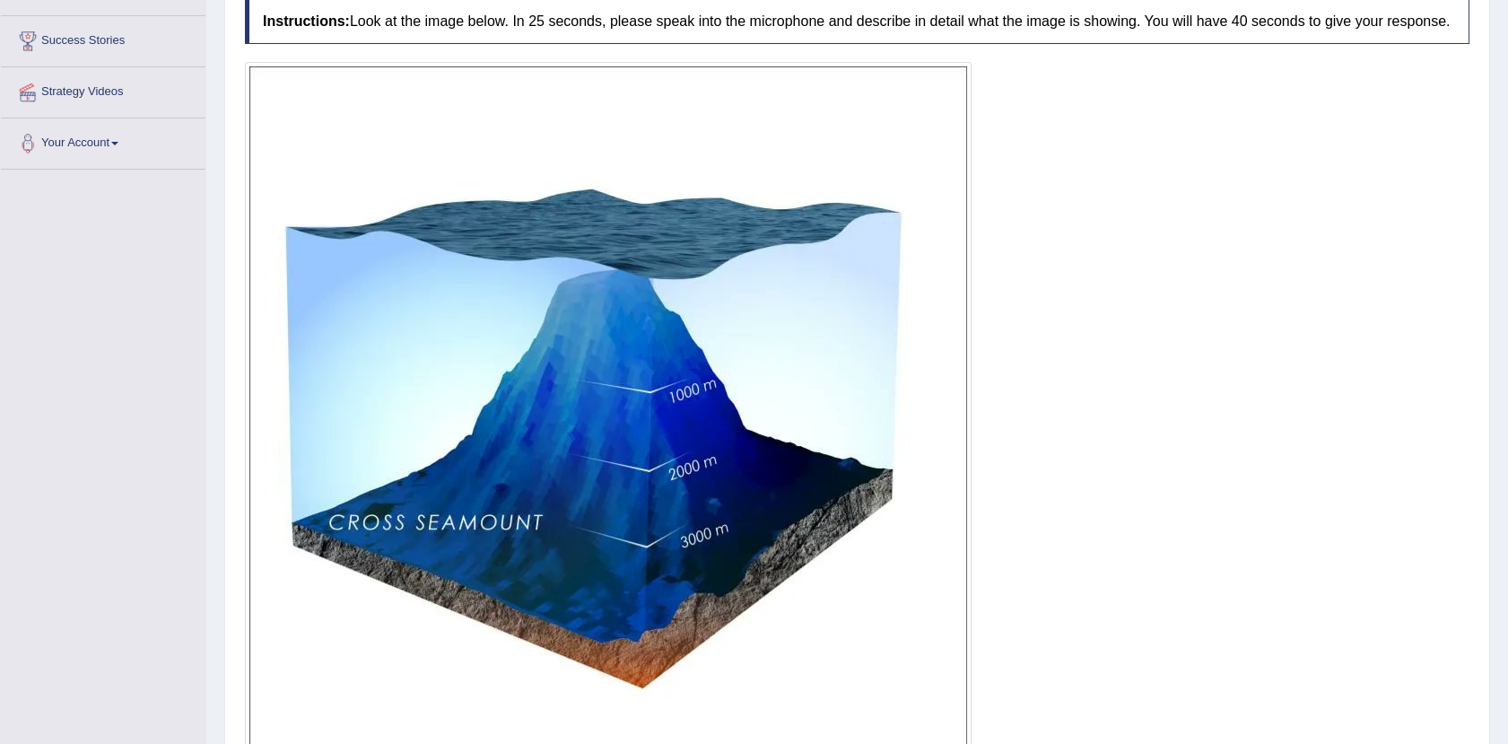
scroll to position [0, 0]
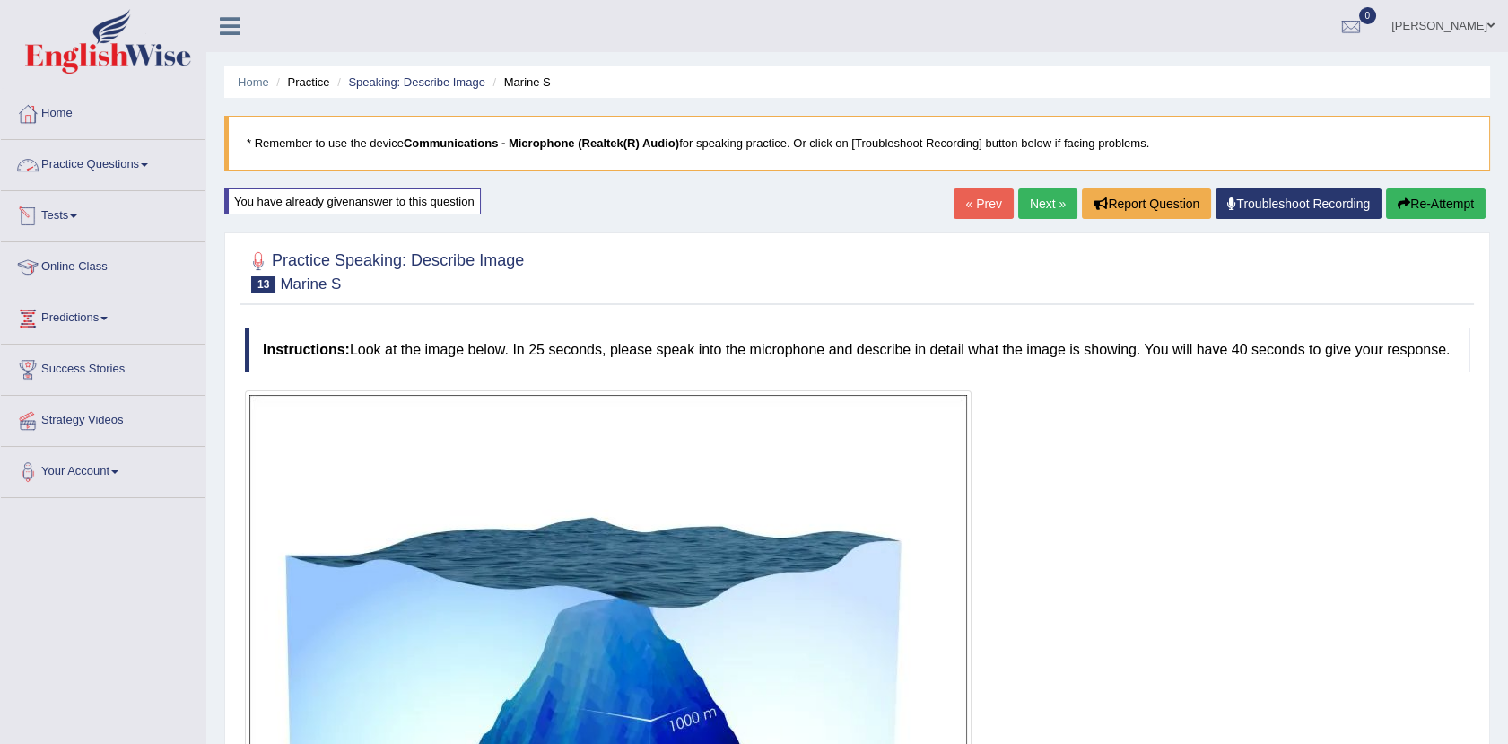
click at [100, 165] on link "Practice Questions" at bounding box center [103, 162] width 204 height 45
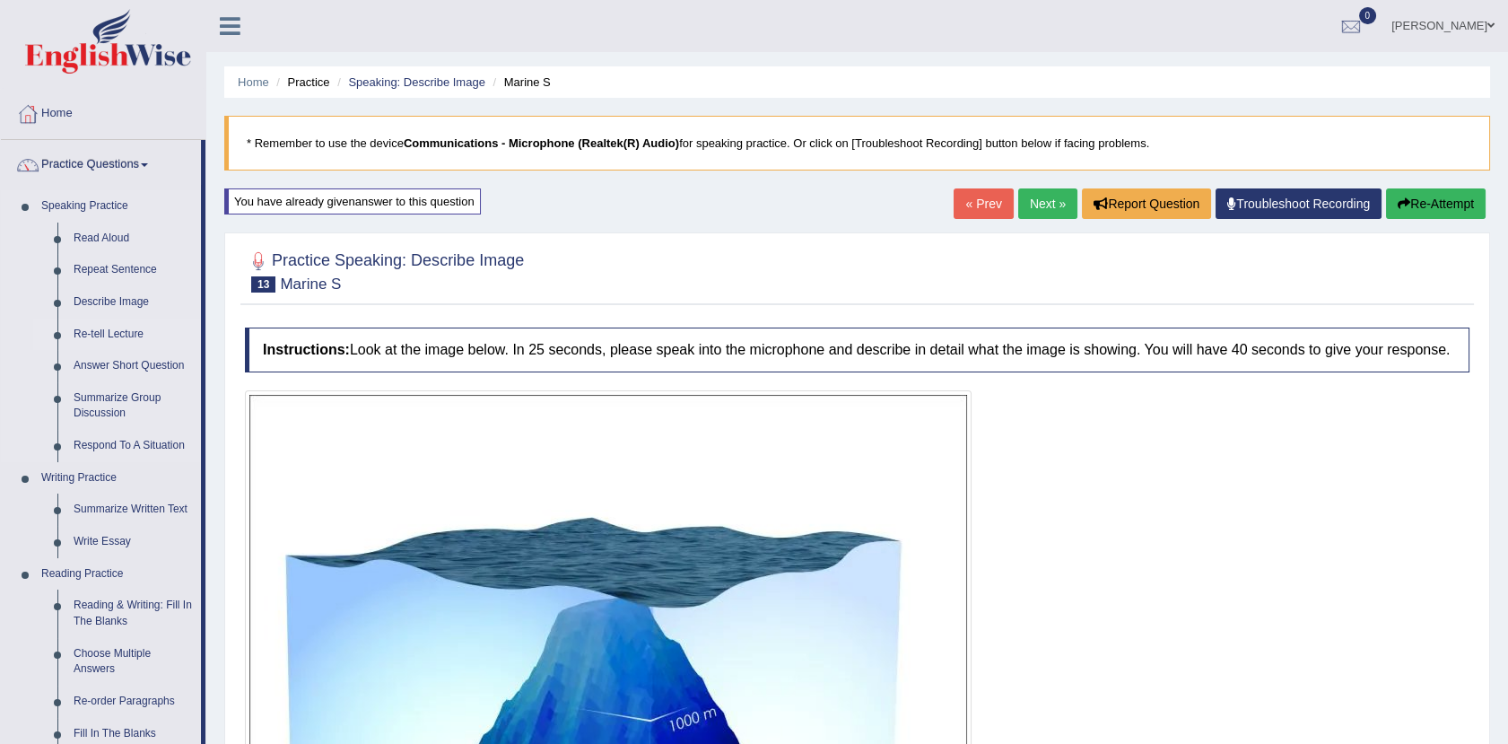
click at [120, 326] on link "Re-tell Lecture" at bounding box center [132, 334] width 135 height 32
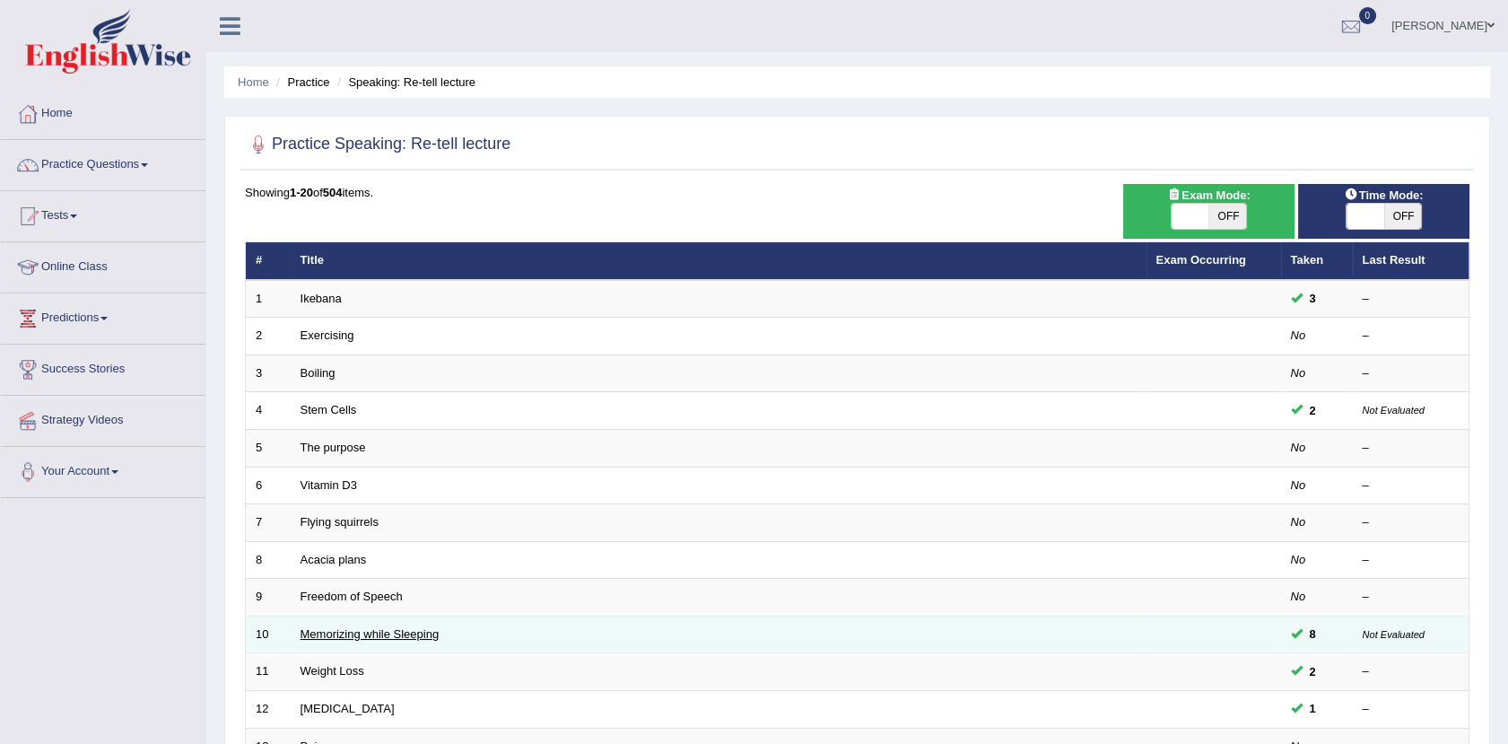
click at [361, 627] on link "Memorizing while Sleeping" at bounding box center [369, 633] width 139 height 13
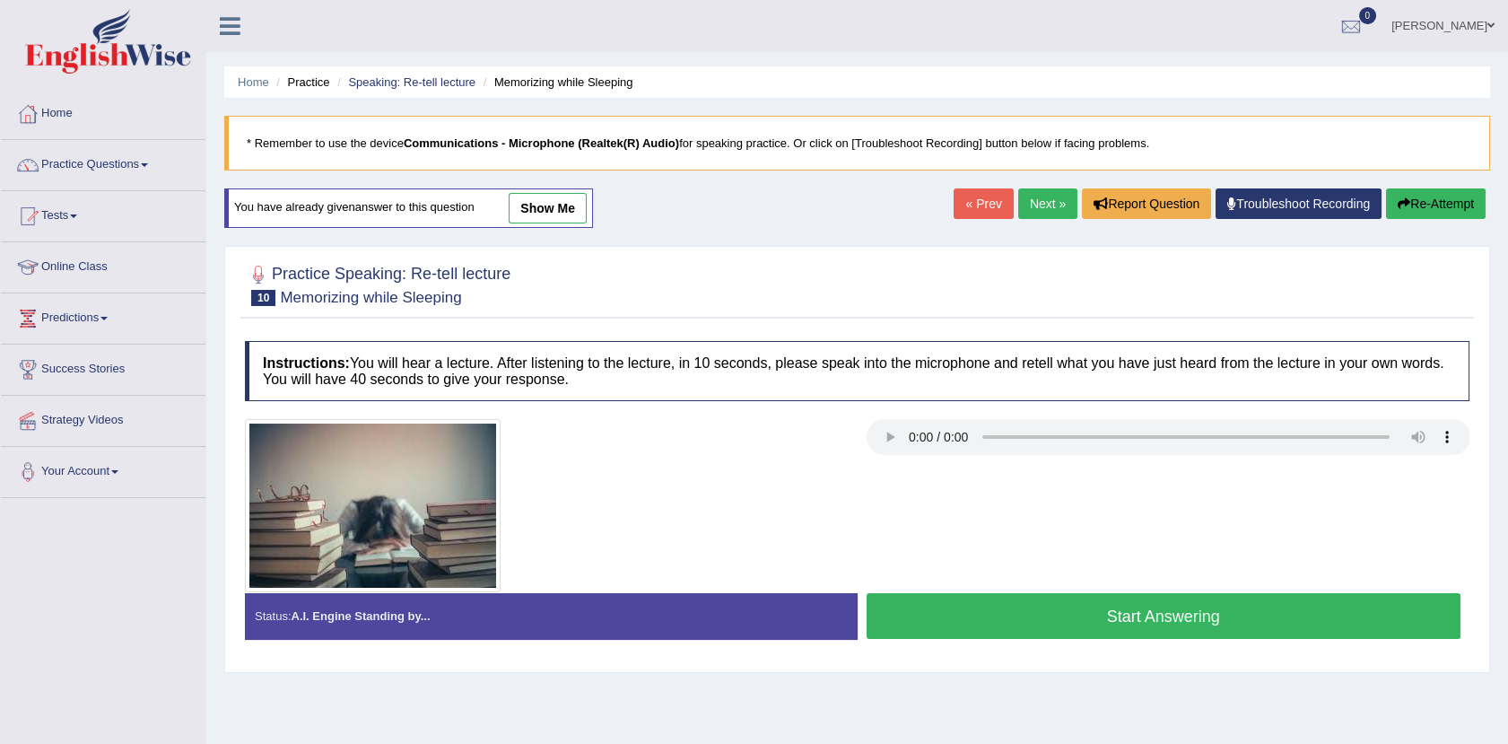
click at [542, 212] on link "show me" at bounding box center [548, 208] width 78 height 30
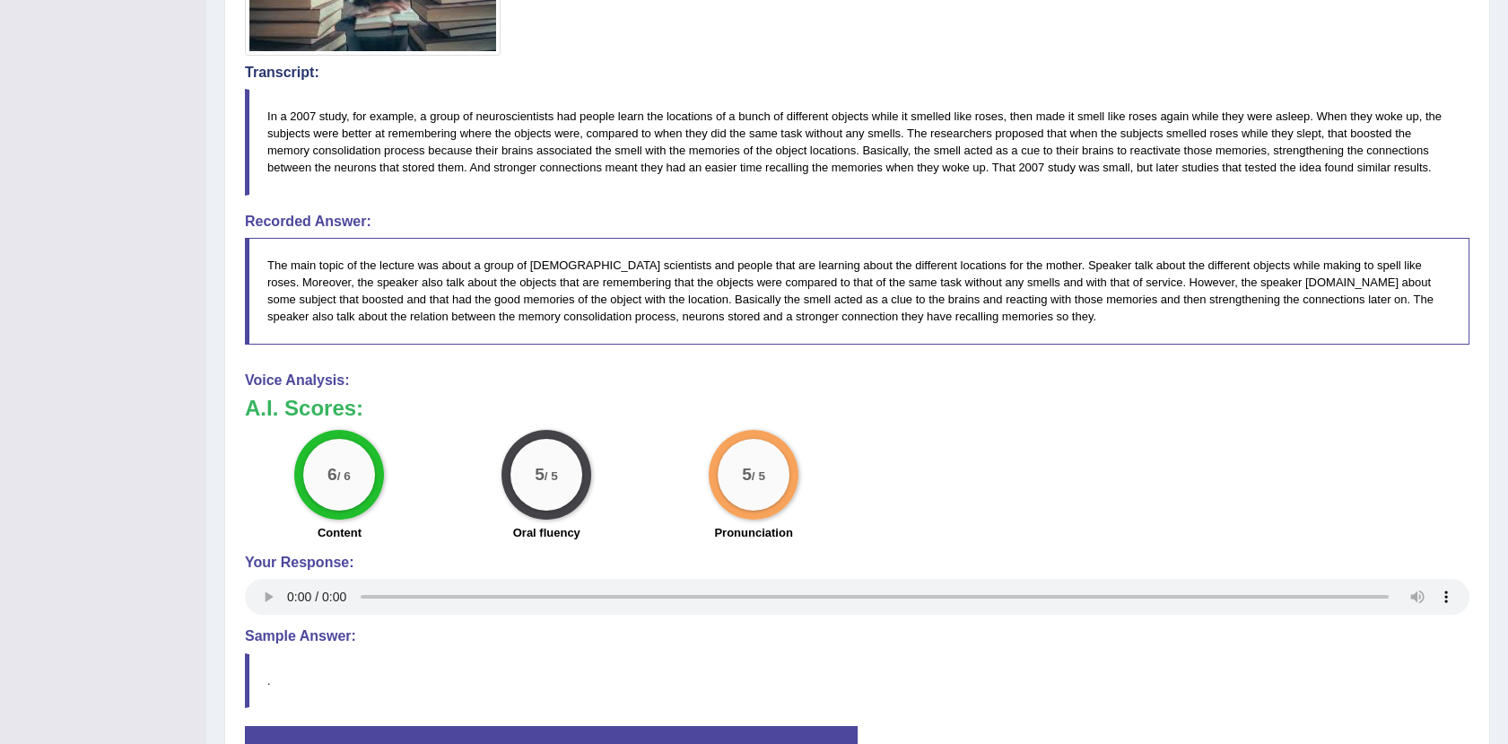
scroll to position [535, 0]
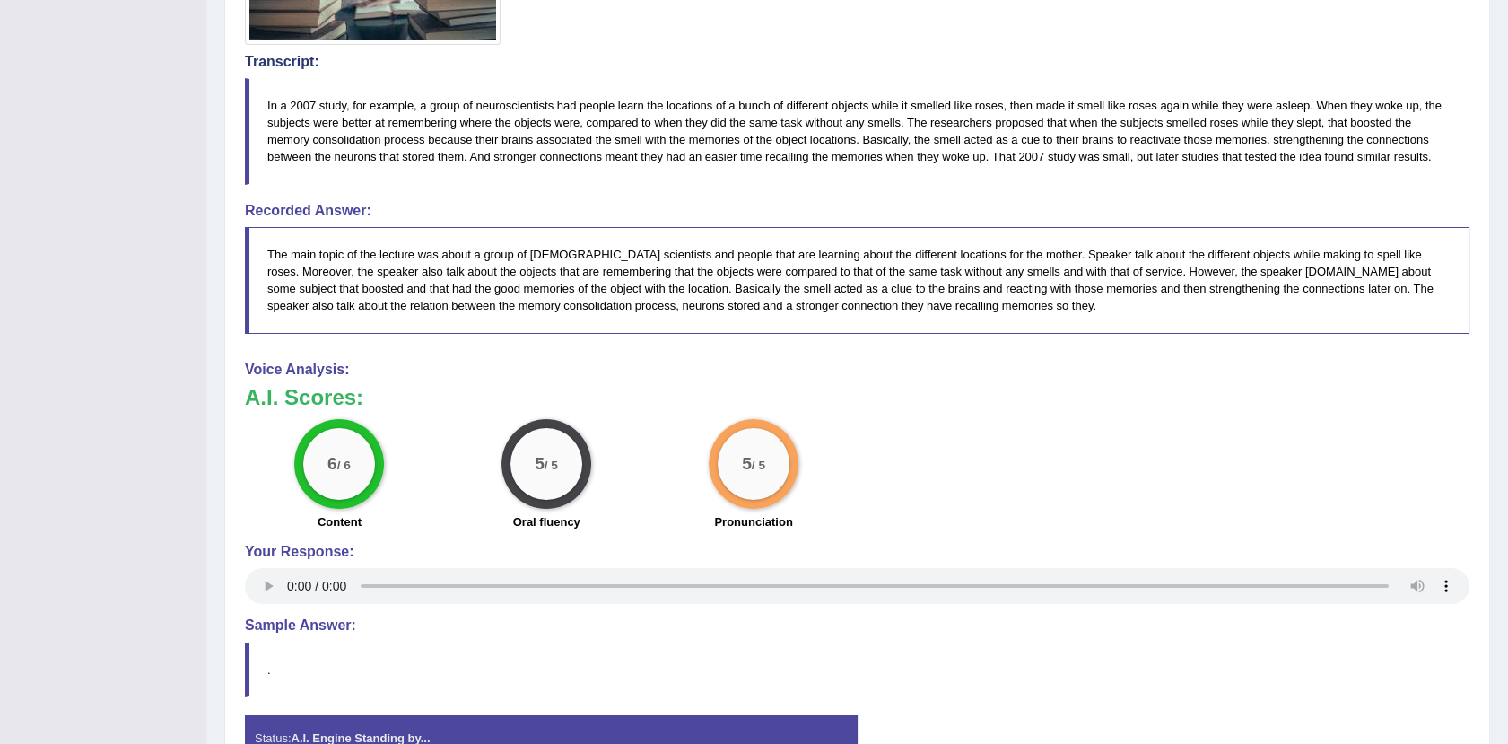
click at [375, 400] on h3 "A.I. Scores:" at bounding box center [857, 397] width 1224 height 23
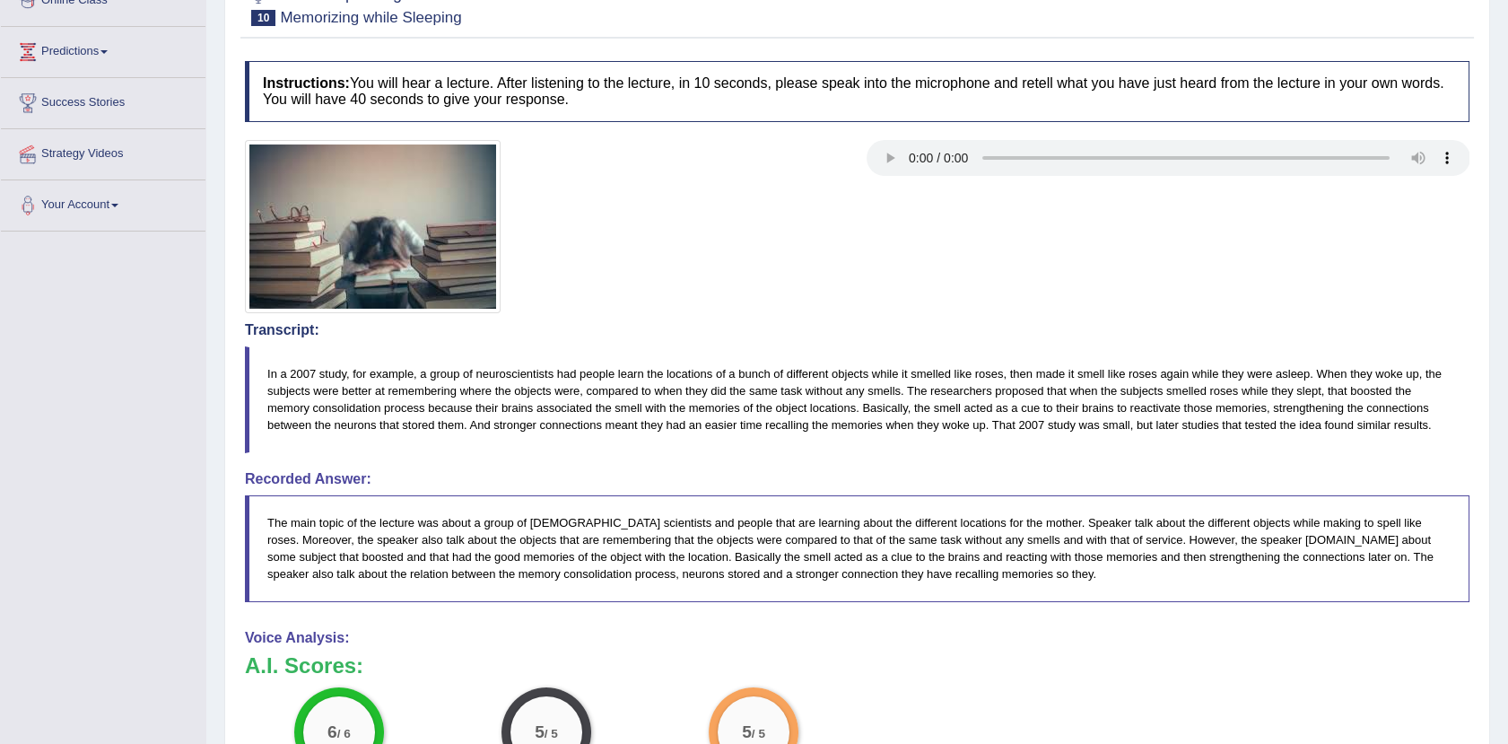
scroll to position [0, 0]
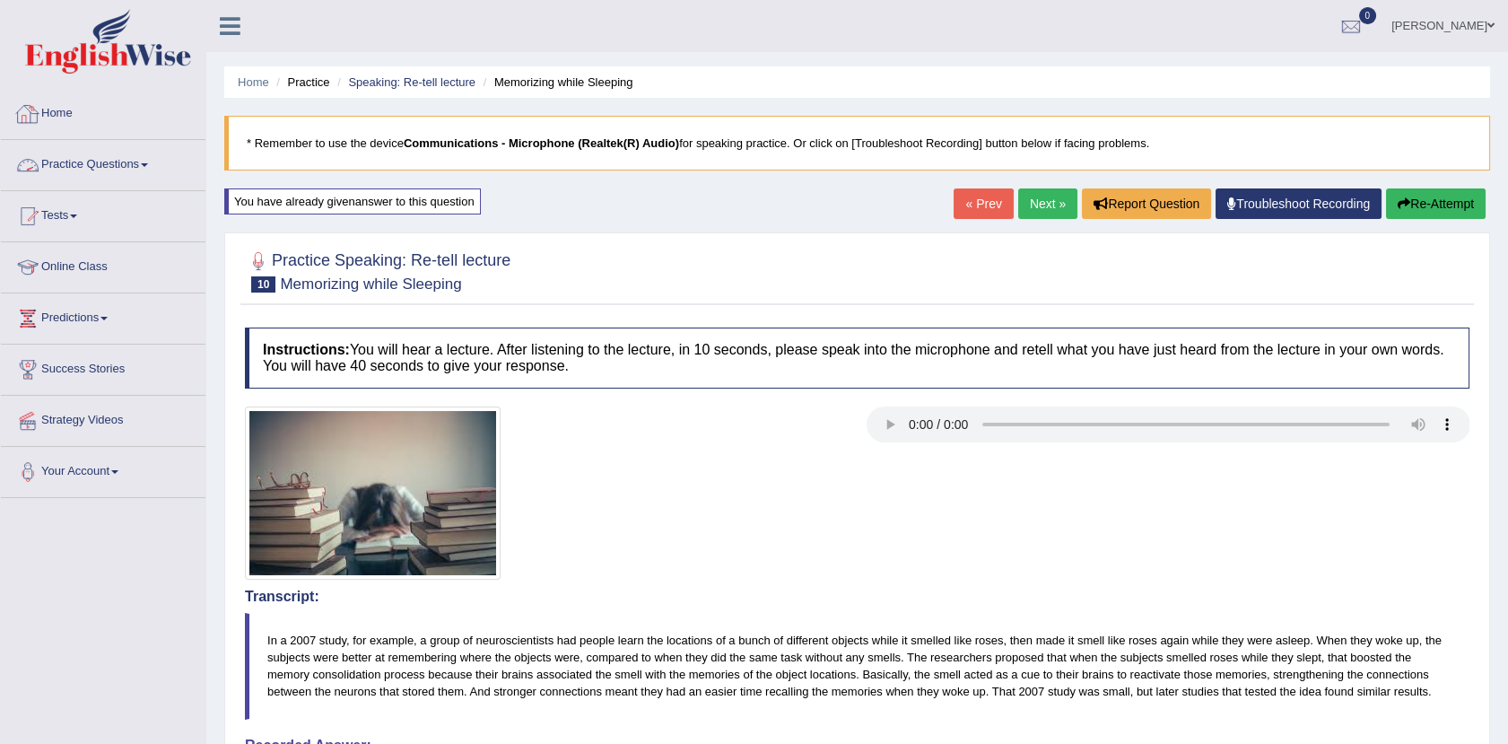
click at [93, 154] on link "Practice Questions" at bounding box center [103, 162] width 204 height 45
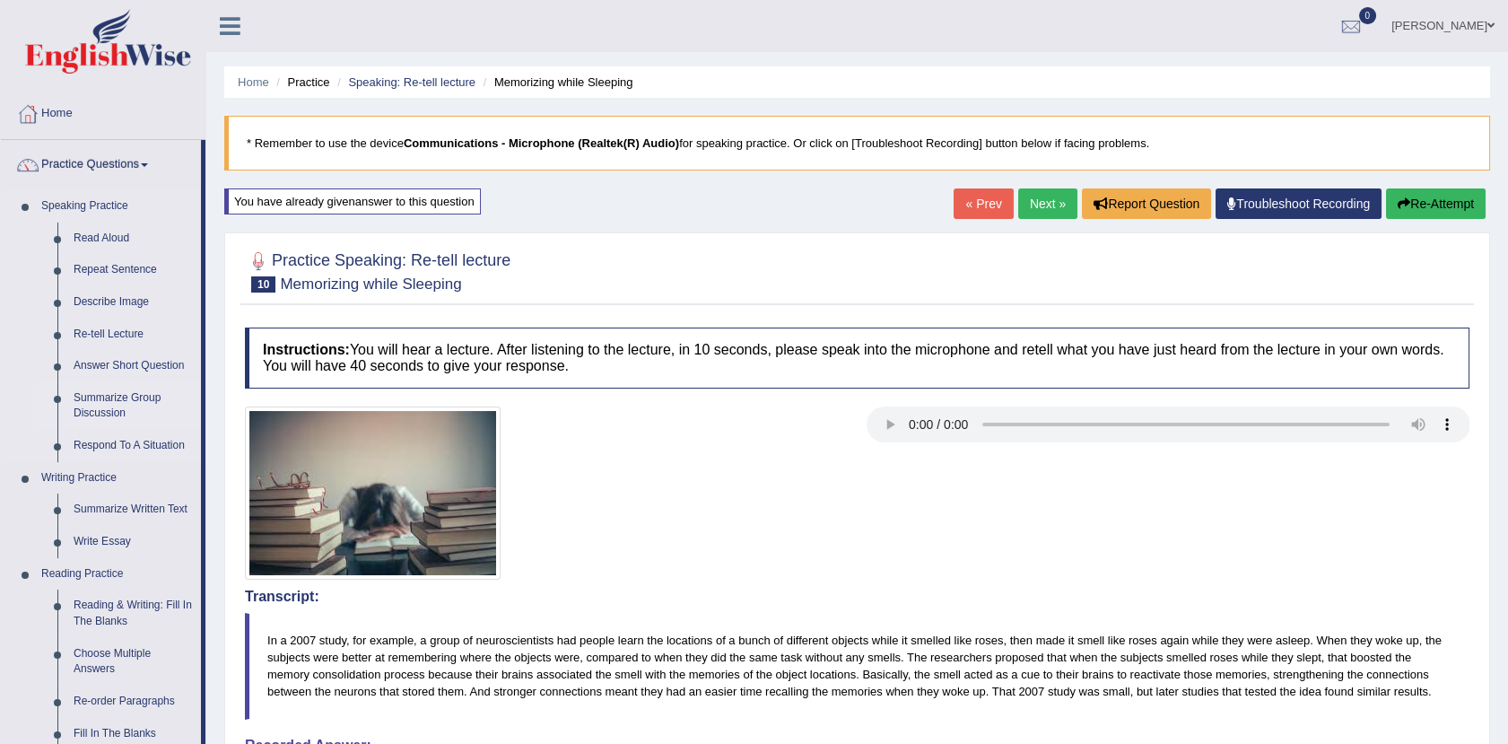
click at [121, 394] on link "Summarize Group Discussion" at bounding box center [132, 406] width 135 height 48
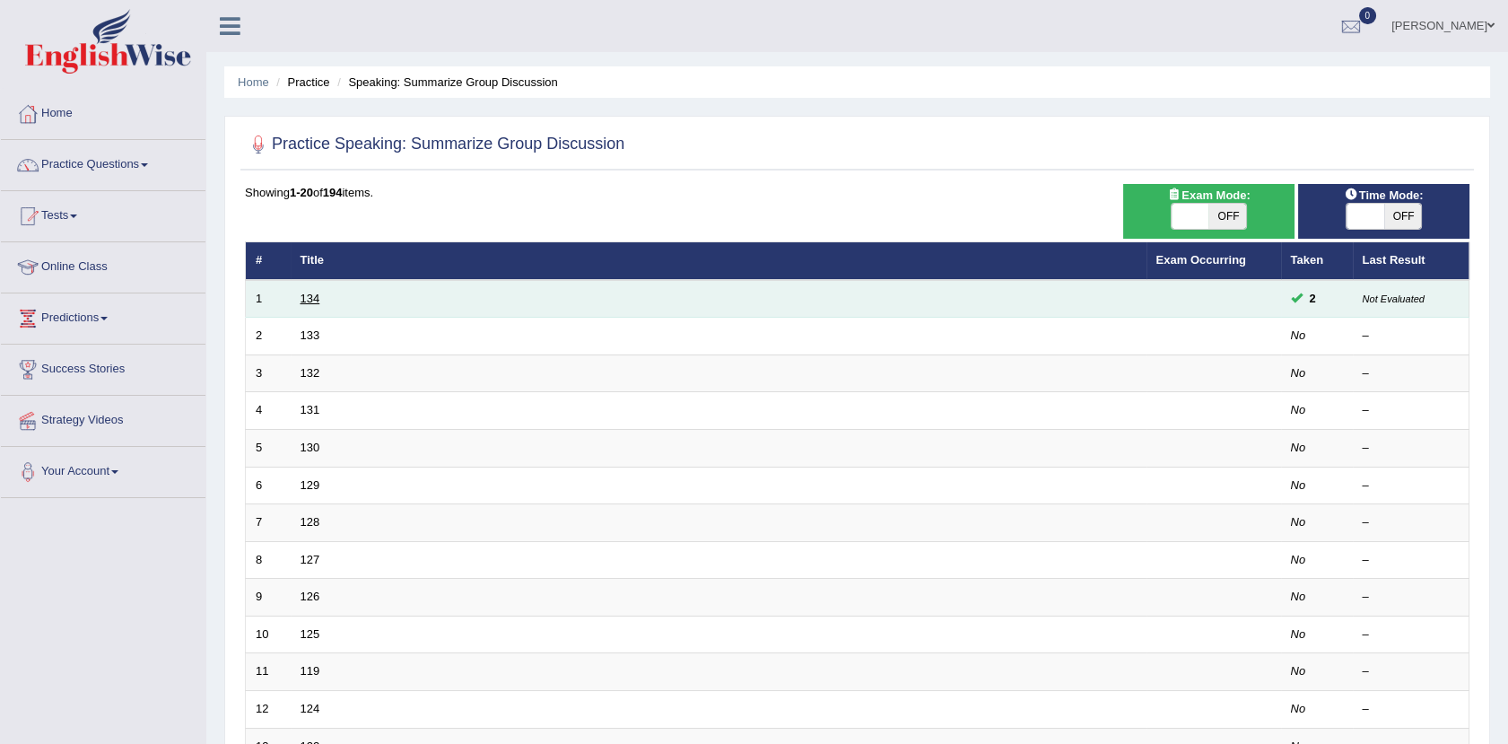
click at [305, 299] on link "134" at bounding box center [310, 297] width 20 height 13
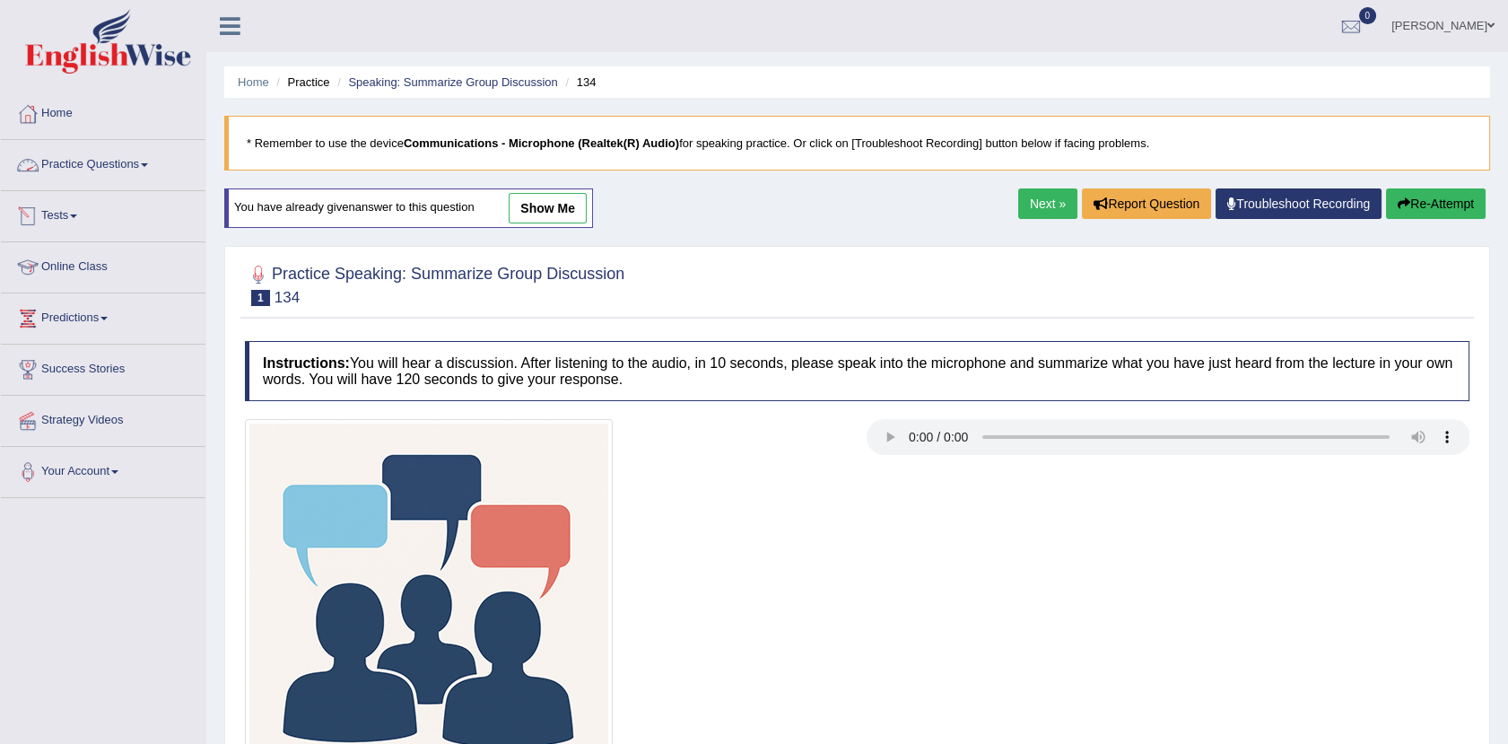
click at [117, 161] on link "Practice Questions" at bounding box center [103, 162] width 204 height 45
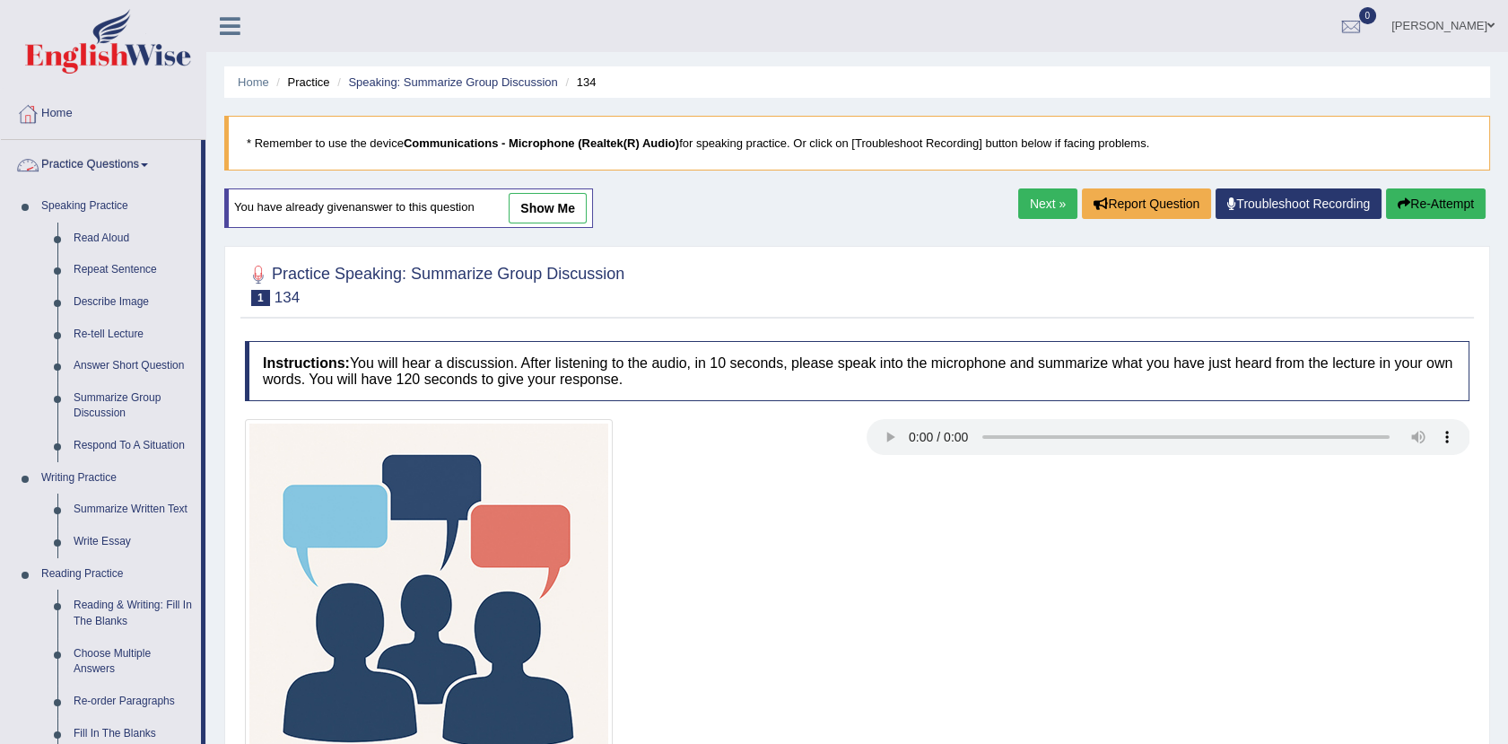
click at [68, 166] on link "Practice Questions" at bounding box center [101, 162] width 200 height 45
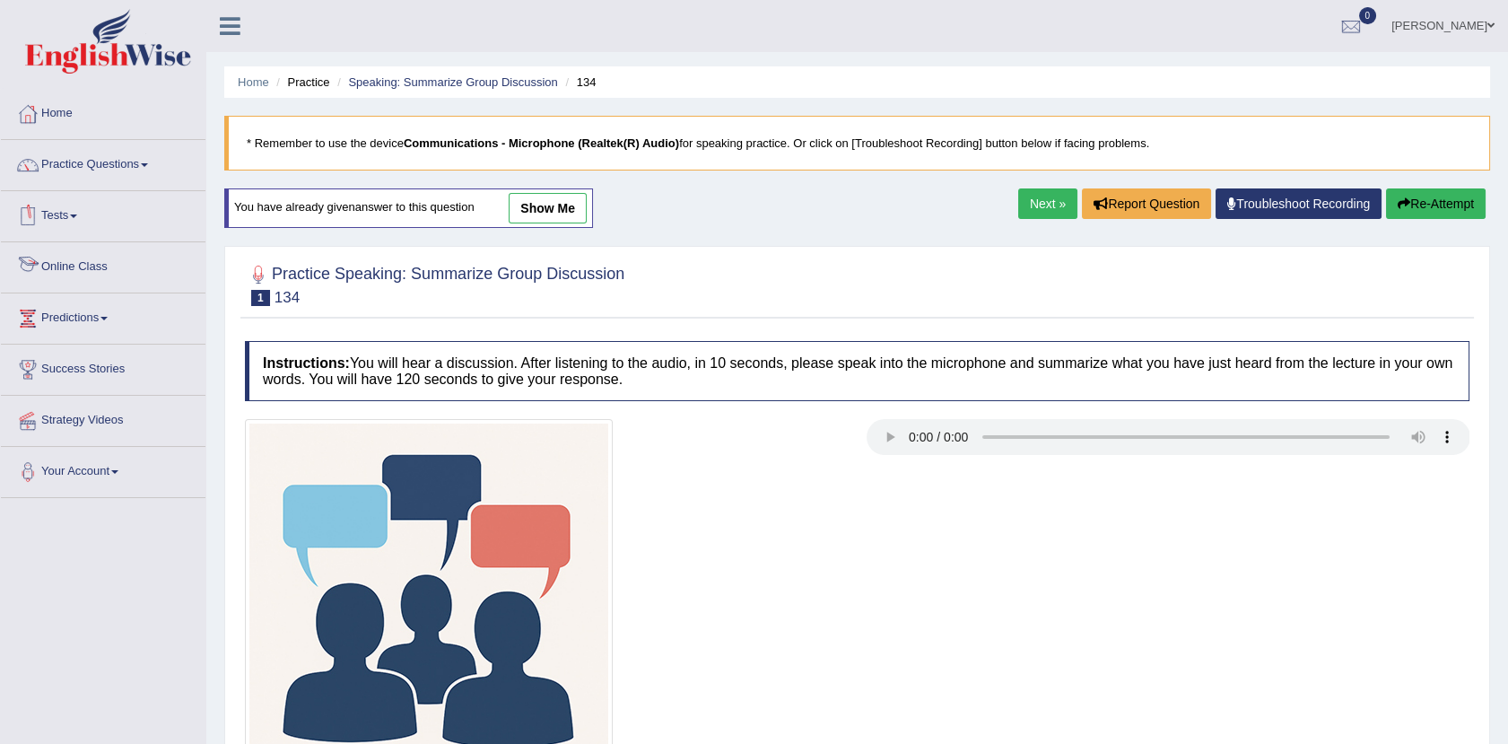
click at [65, 204] on link "Tests" at bounding box center [103, 213] width 204 height 45
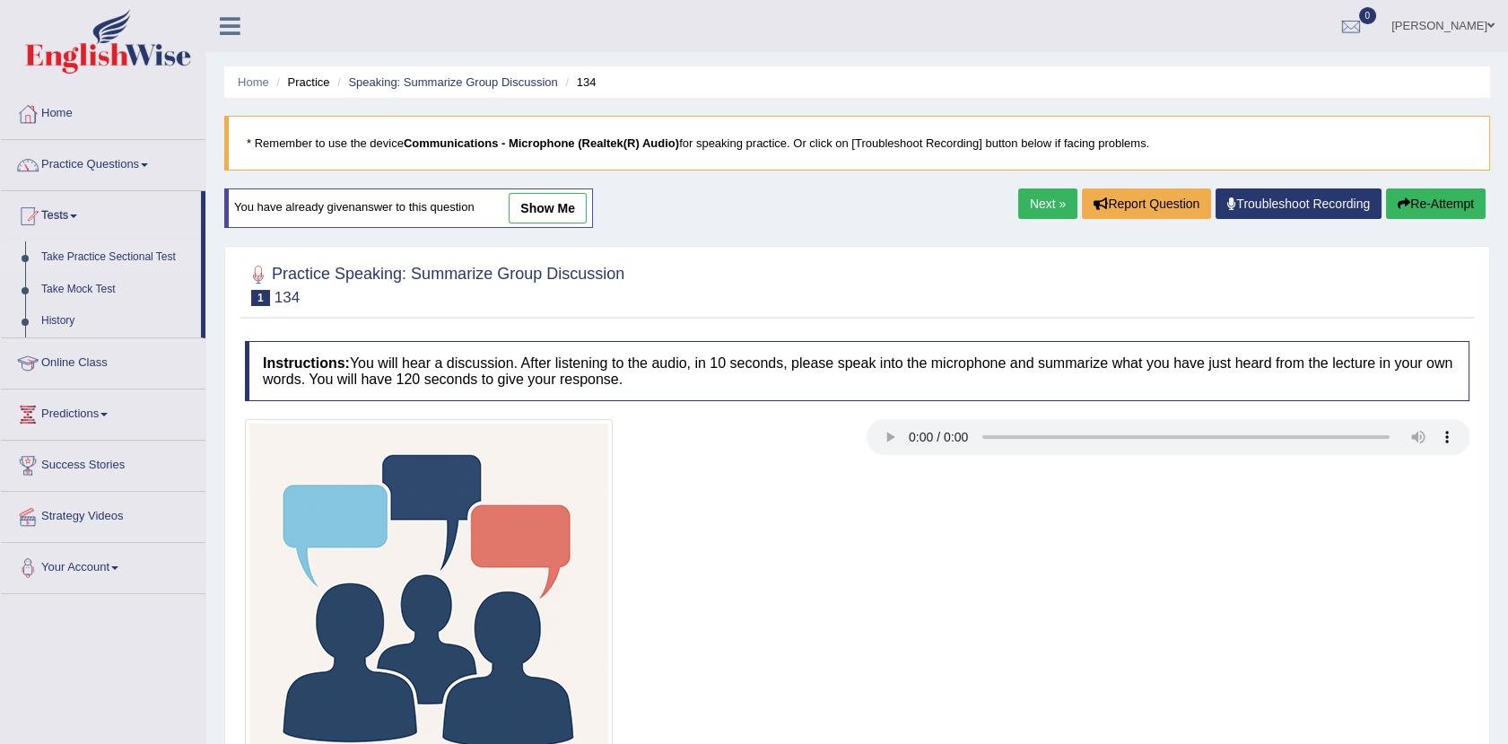
click at [144, 255] on link "Take Practice Sectional Test" at bounding box center [117, 257] width 168 height 32
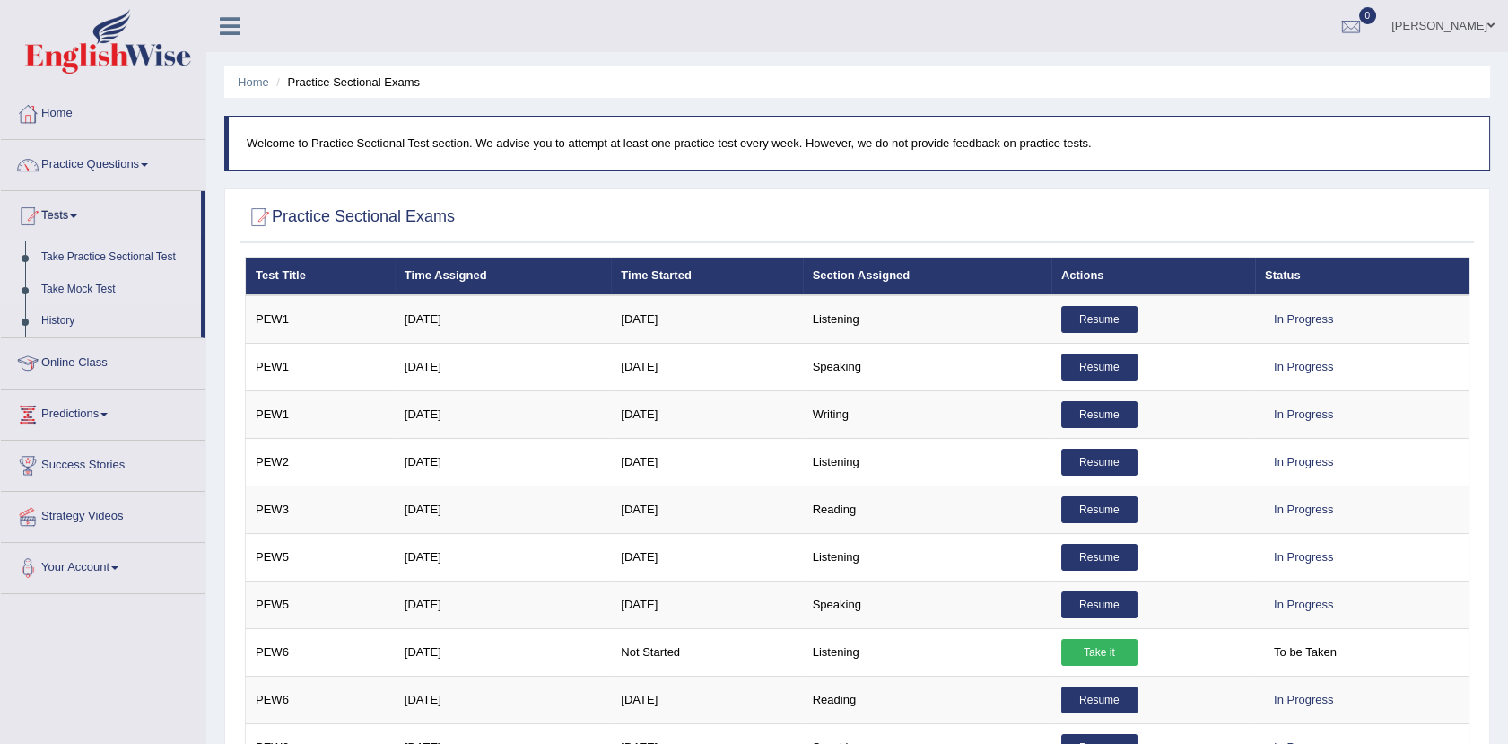
click at [71, 279] on link "Take Mock Test" at bounding box center [117, 290] width 168 height 32
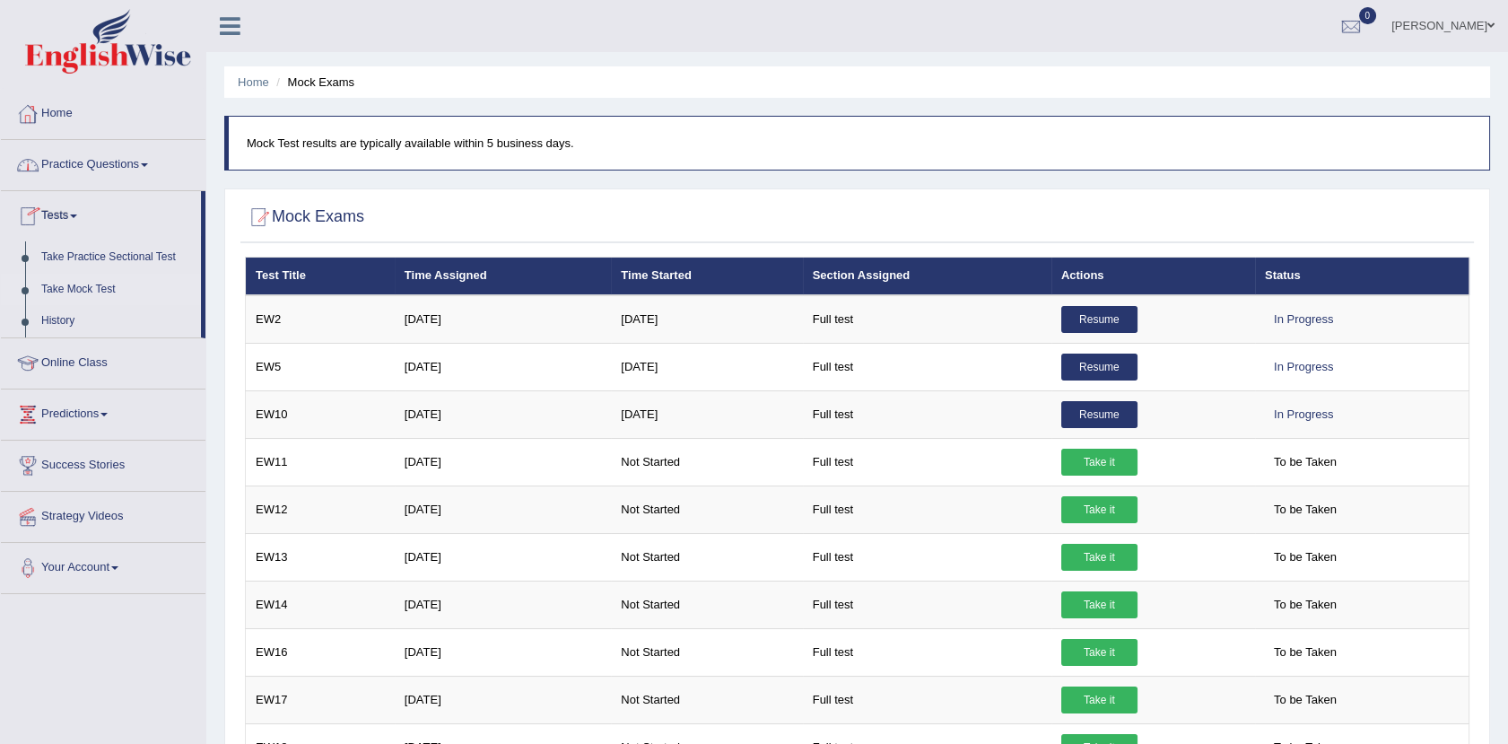
click at [68, 159] on link "Practice Questions" at bounding box center [103, 162] width 204 height 45
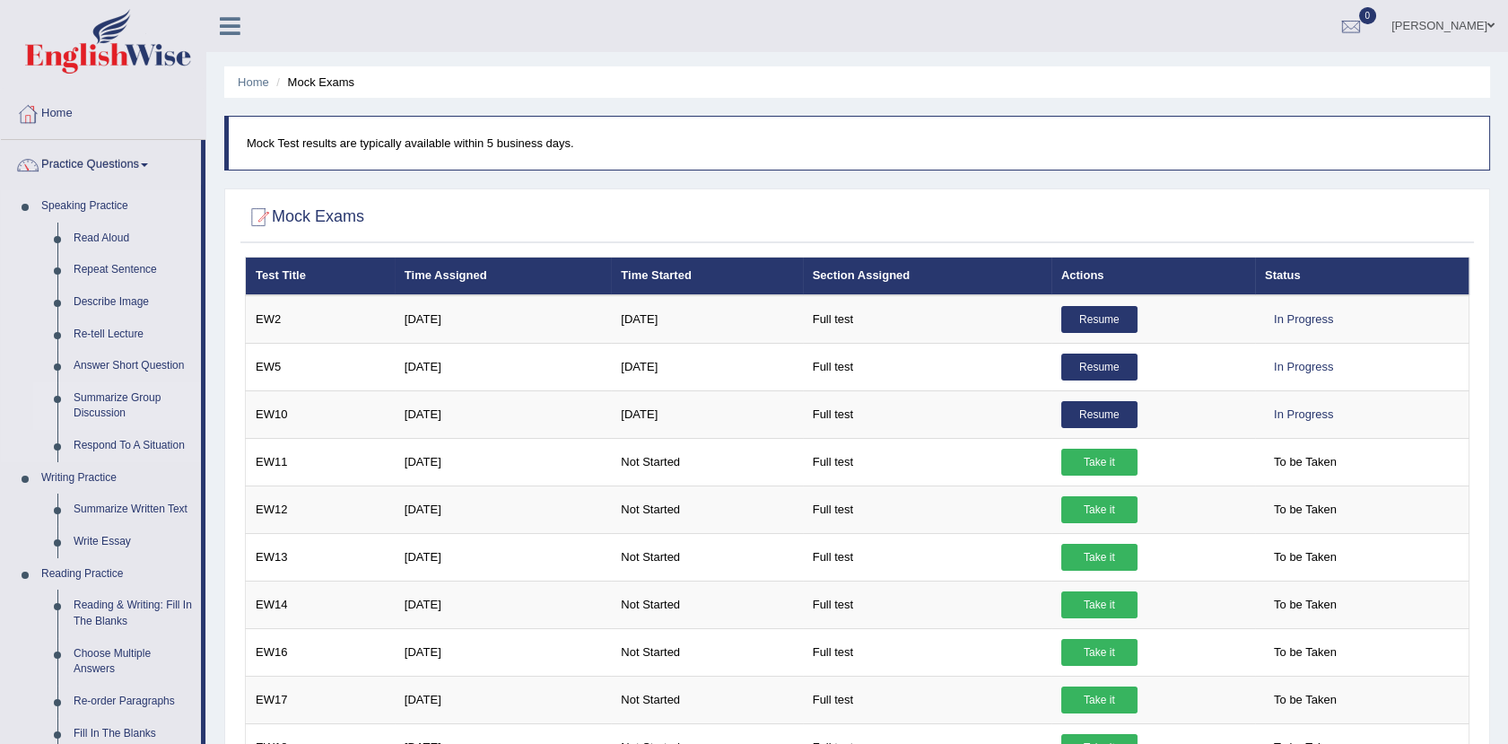
click at [110, 398] on link "Summarize Group Discussion" at bounding box center [132, 406] width 135 height 48
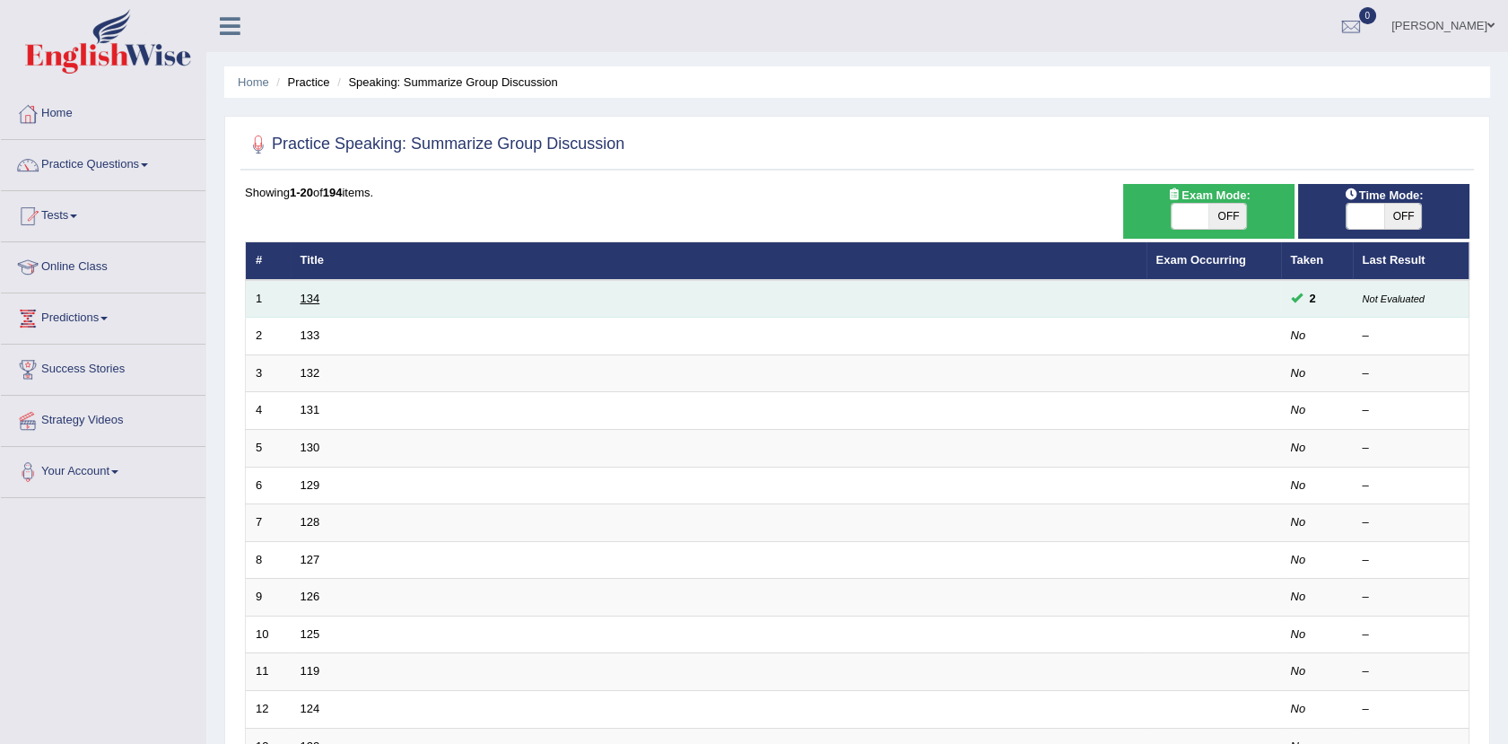
click at [317, 298] on link "134" at bounding box center [310, 297] width 20 height 13
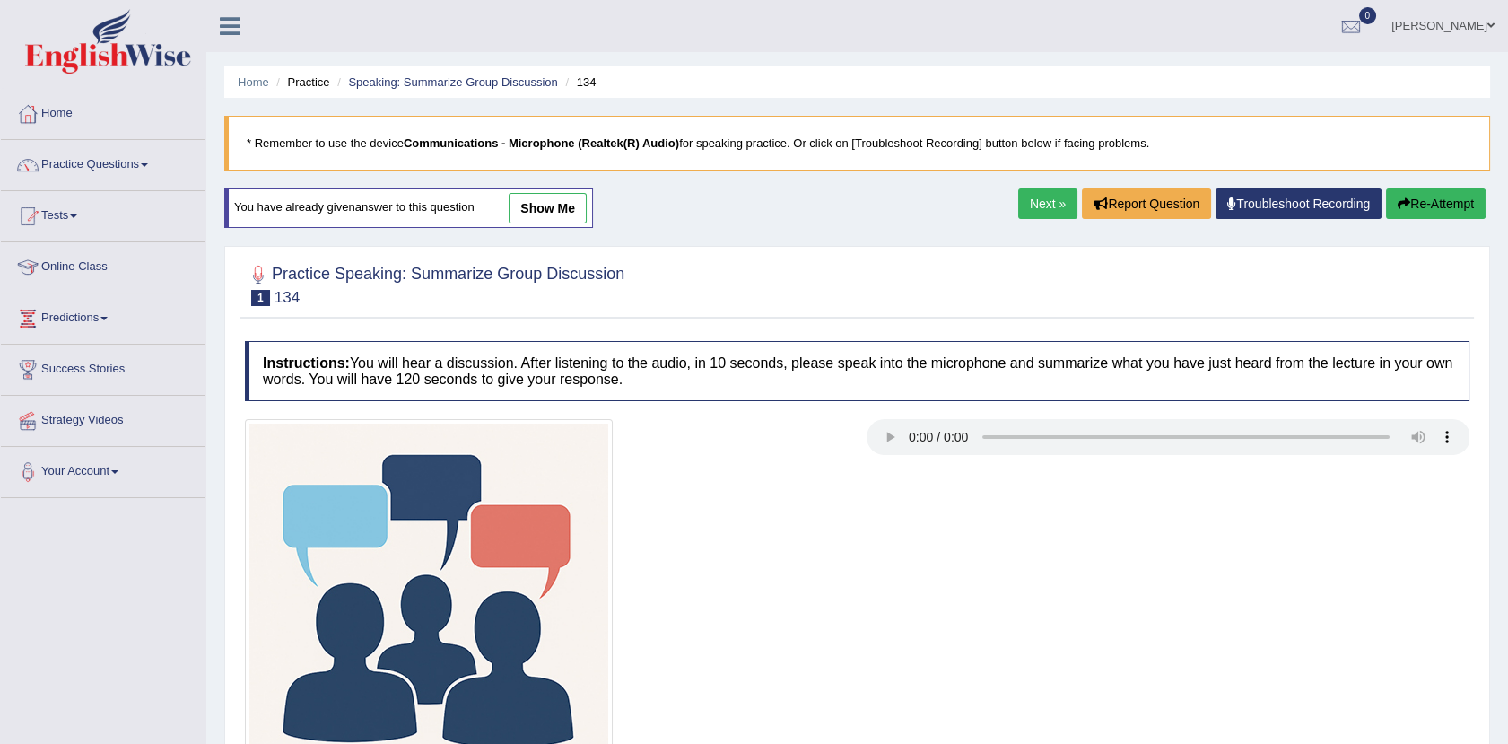
click at [556, 204] on link "show me" at bounding box center [548, 208] width 78 height 30
click at [556, 204] on div "Home Practice Speaking: Summarize Group Discussion 134 * Remember to use the de…" at bounding box center [856, 448] width 1301 height 897
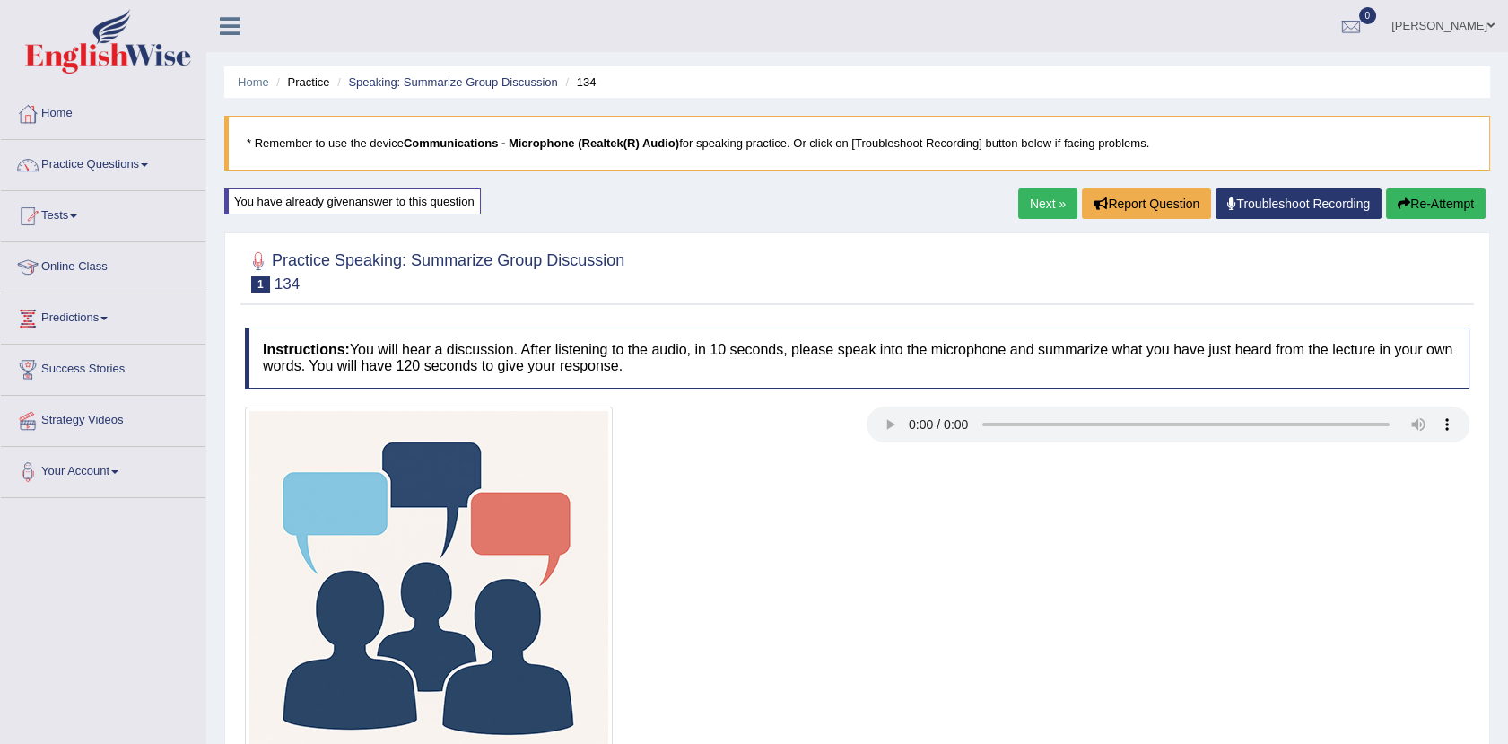
click at [143, 169] on link "Practice Questions" at bounding box center [103, 162] width 204 height 45
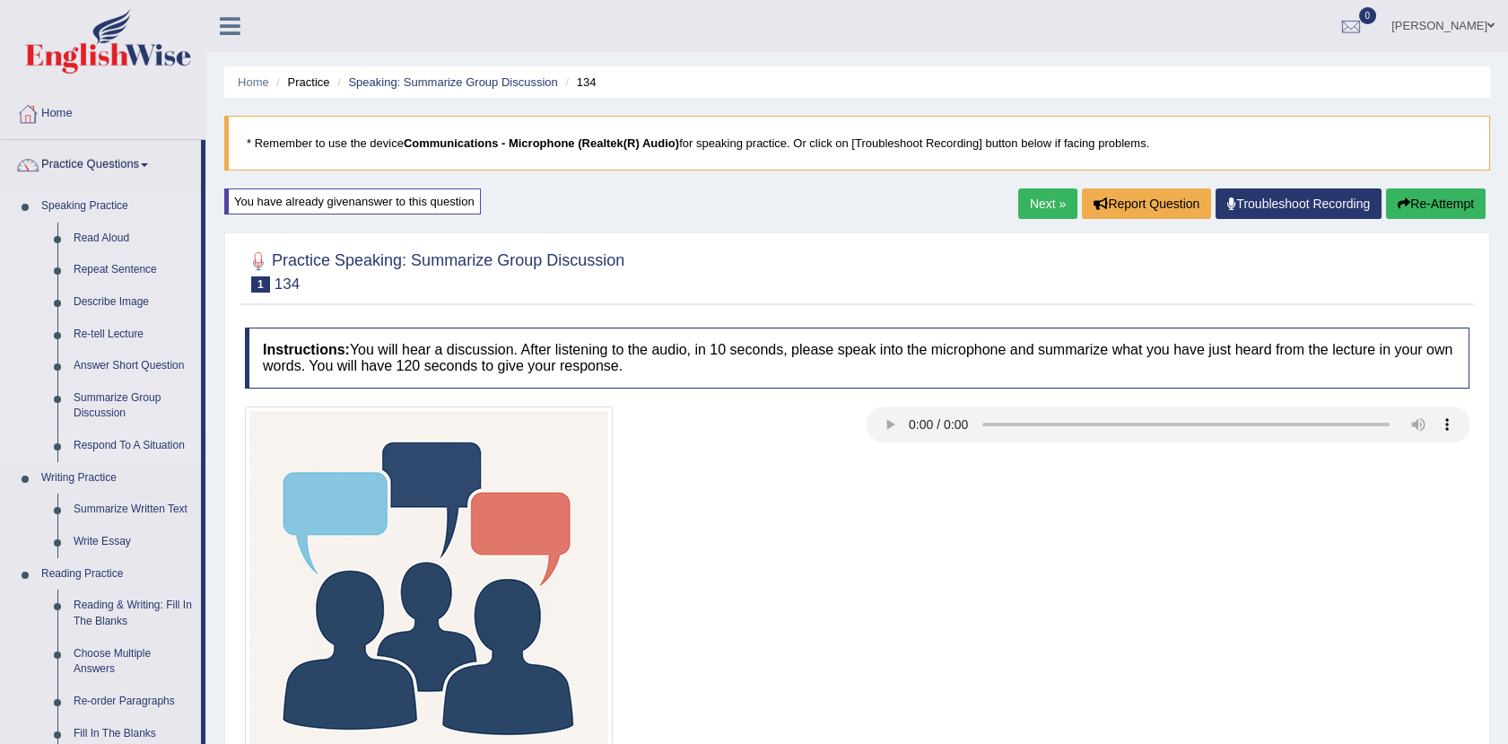
click at [124, 446] on link "Respond To A Situation" at bounding box center [132, 446] width 135 height 32
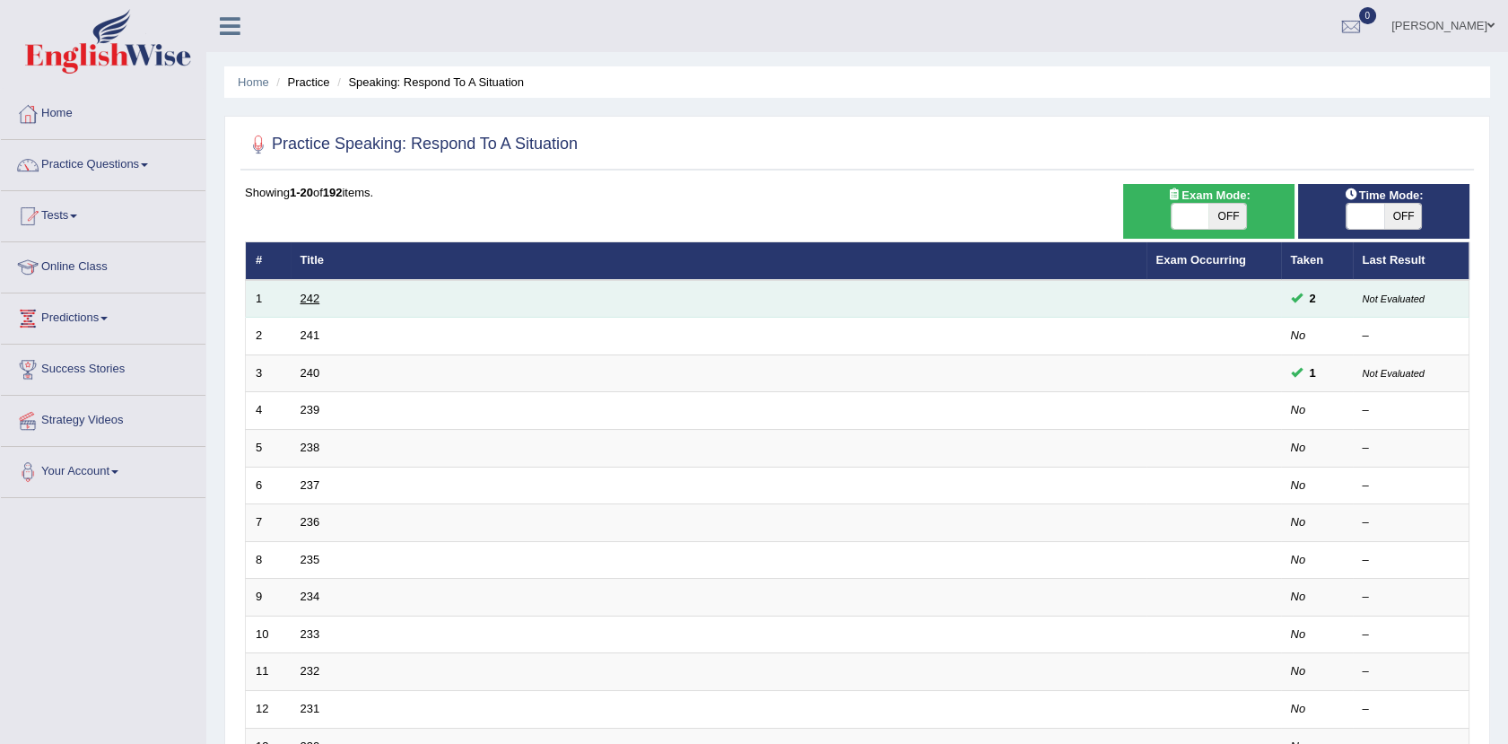
click at [314, 298] on link "242" at bounding box center [310, 297] width 20 height 13
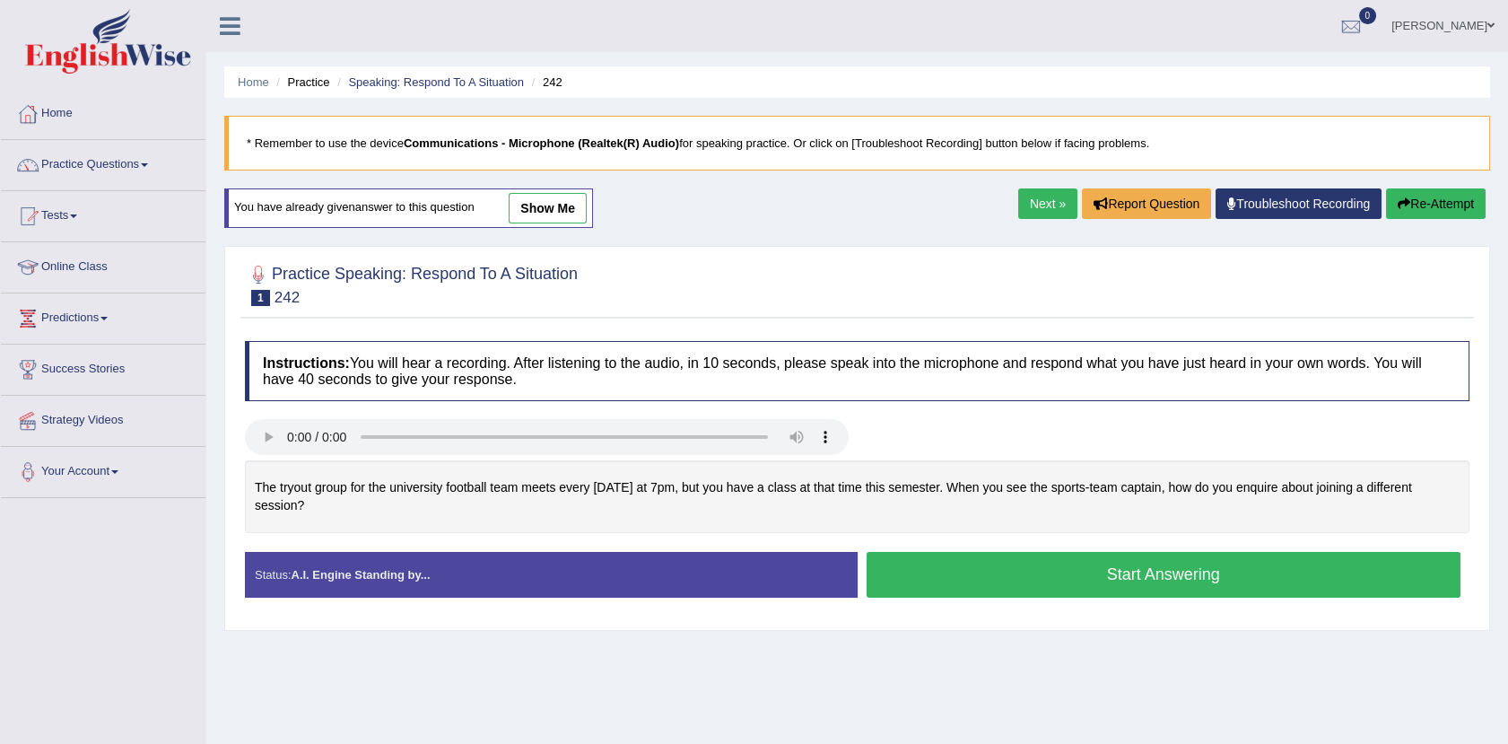
click at [554, 205] on link "show me" at bounding box center [548, 208] width 78 height 30
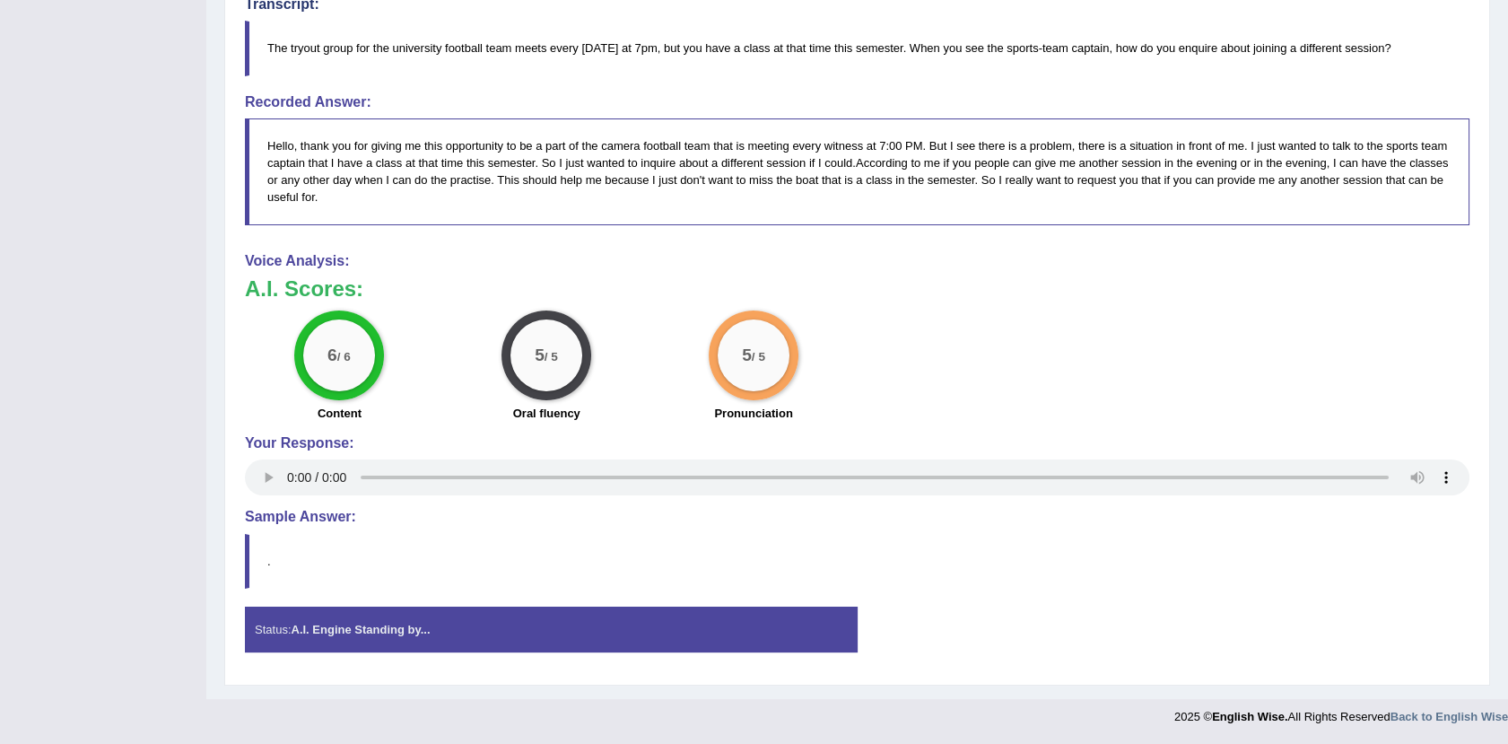
scroll to position [542, 0]
